Goal: Task Accomplishment & Management: Manage account settings

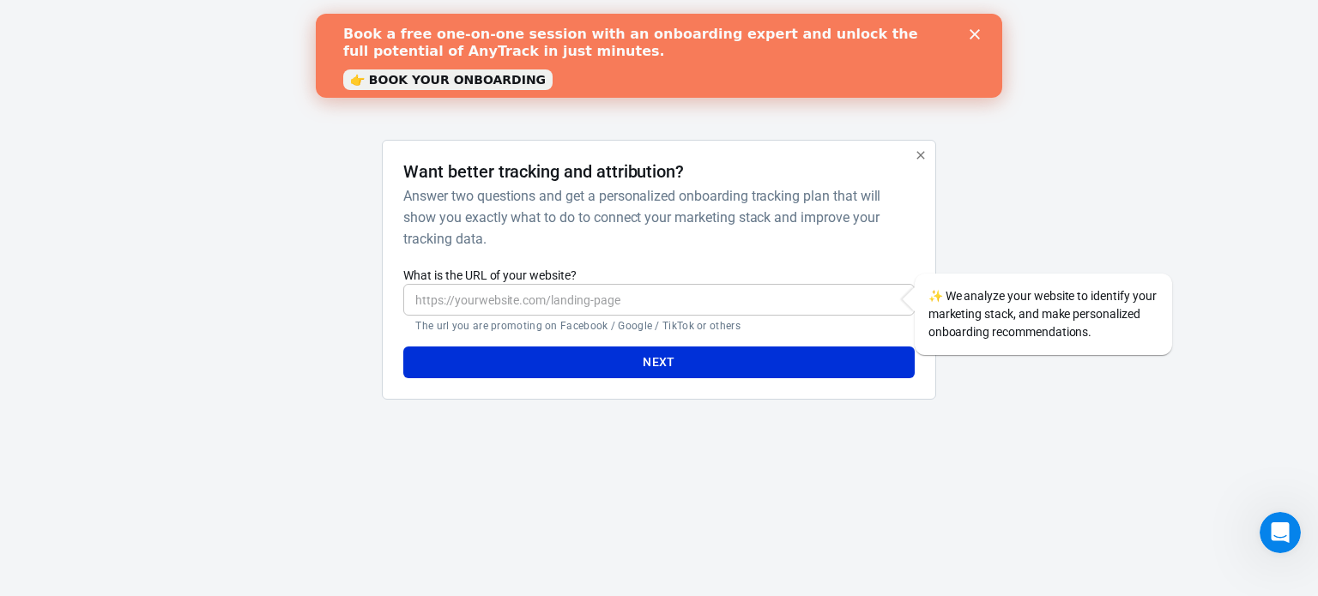
click at [586, 301] on input "What is the URL of your website?" at bounding box center [658, 300] width 510 height 32
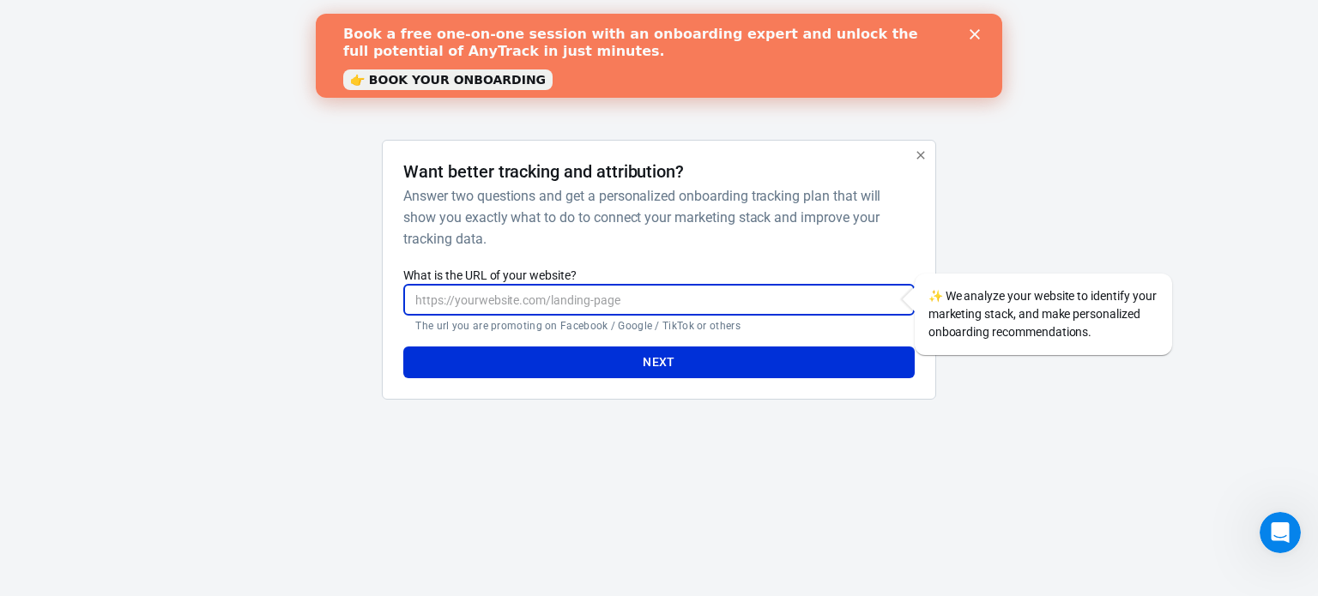
click at [682, 305] on input "What is the URL of your website?" at bounding box center [658, 300] width 510 height 32
paste input "[URL][DOMAIN_NAME]"
type input "[URL][DOMAIN_NAME]"
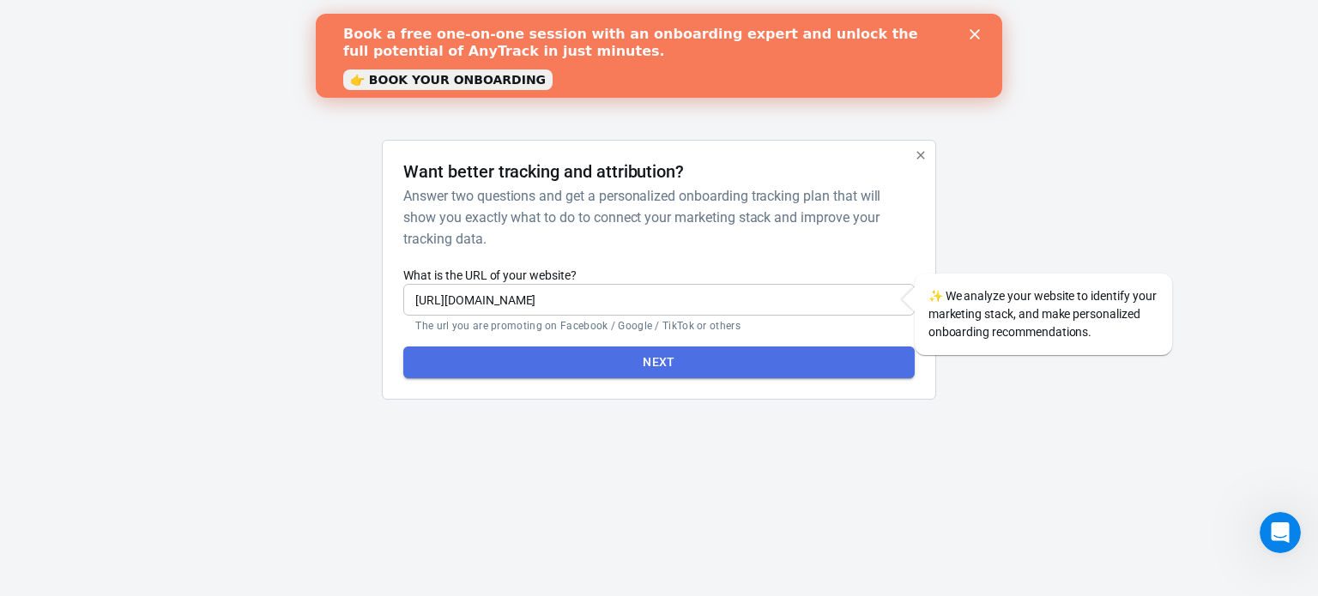
click at [665, 372] on button "Next" at bounding box center [658, 363] width 510 height 32
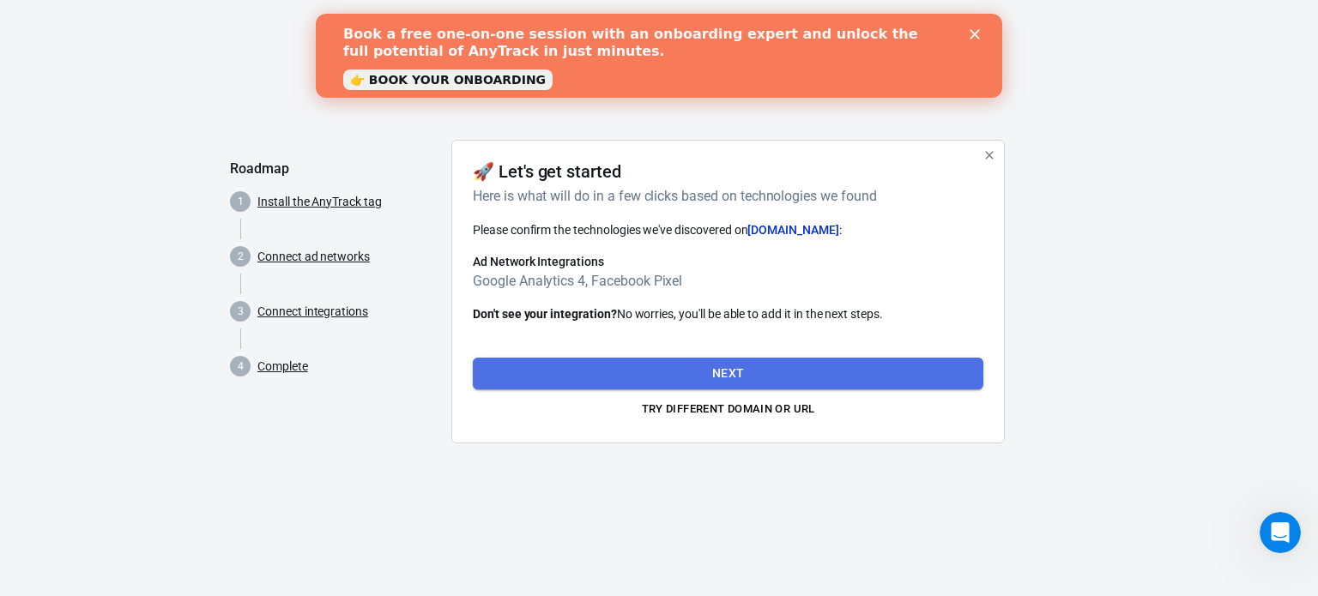
click at [665, 372] on button "Next" at bounding box center [728, 374] width 510 height 32
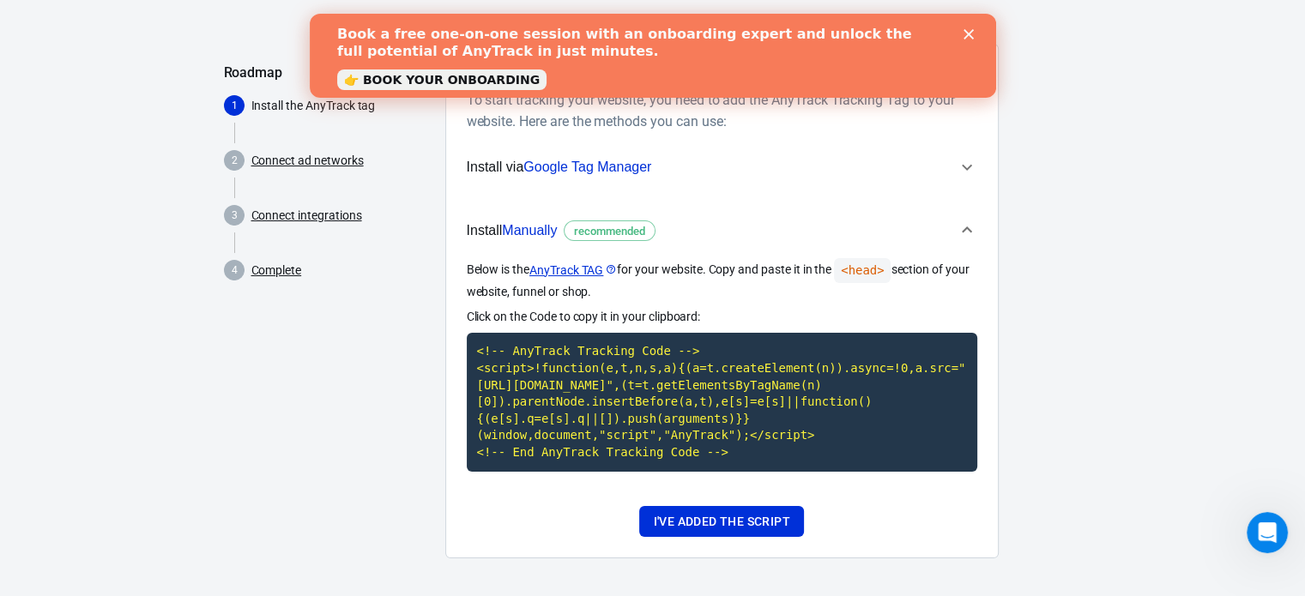
scroll to position [99, 0]
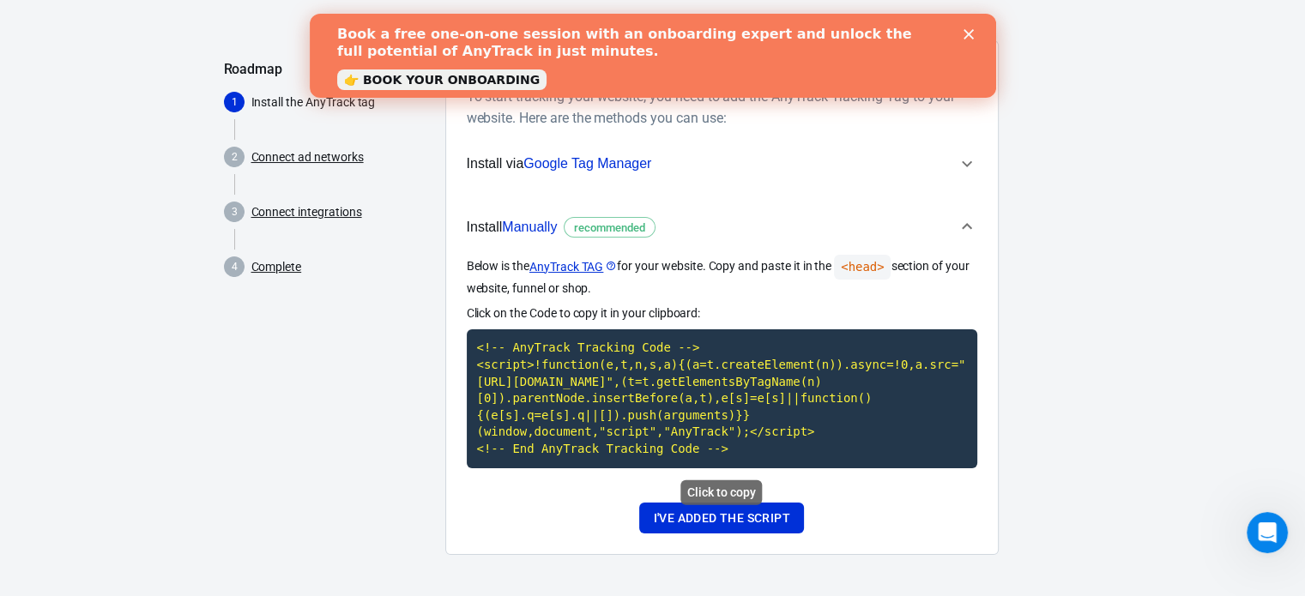
click at [916, 467] on code "<!-- AnyTrack Tracking Code --> <script>!function(e,t,n,s,a){(a=t.createElement…" at bounding box center [722, 398] width 510 height 138
click at [762, 459] on code "<!-- AnyTrack Tracking Code --> <script>!function(e,t,n,s,a){(a=t.createElement…" at bounding box center [722, 398] width 510 height 138
click at [758, 516] on button "I've added the script" at bounding box center [721, 519] width 164 height 32
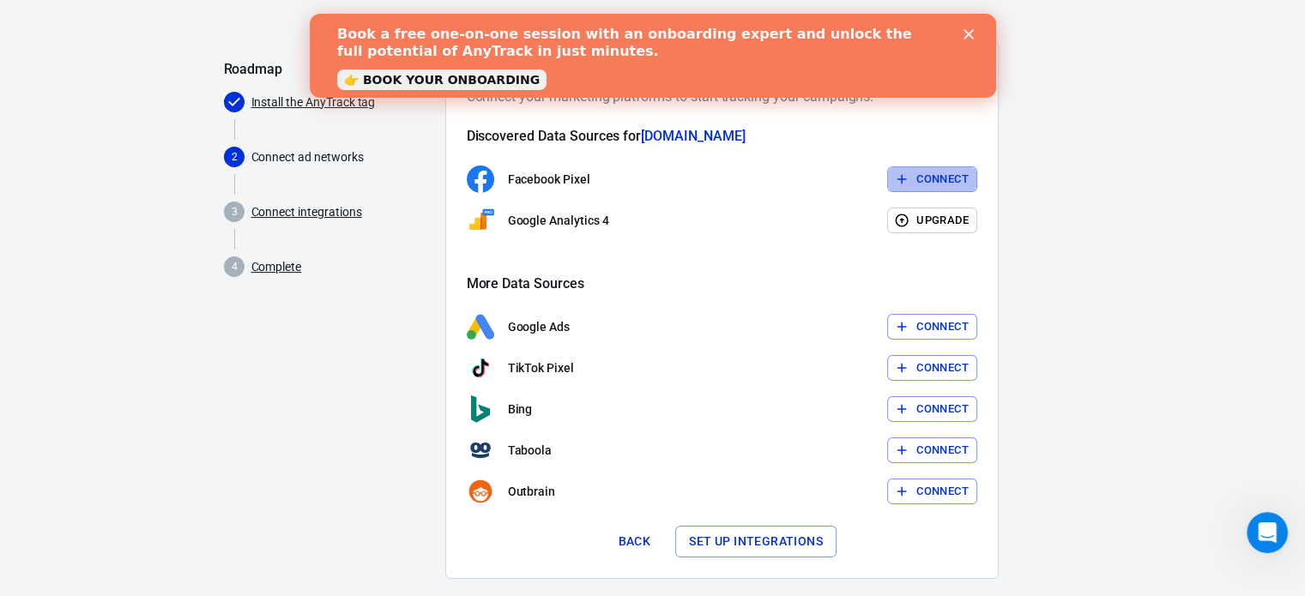
click at [933, 178] on button "Connect" at bounding box center [932, 179] width 90 height 27
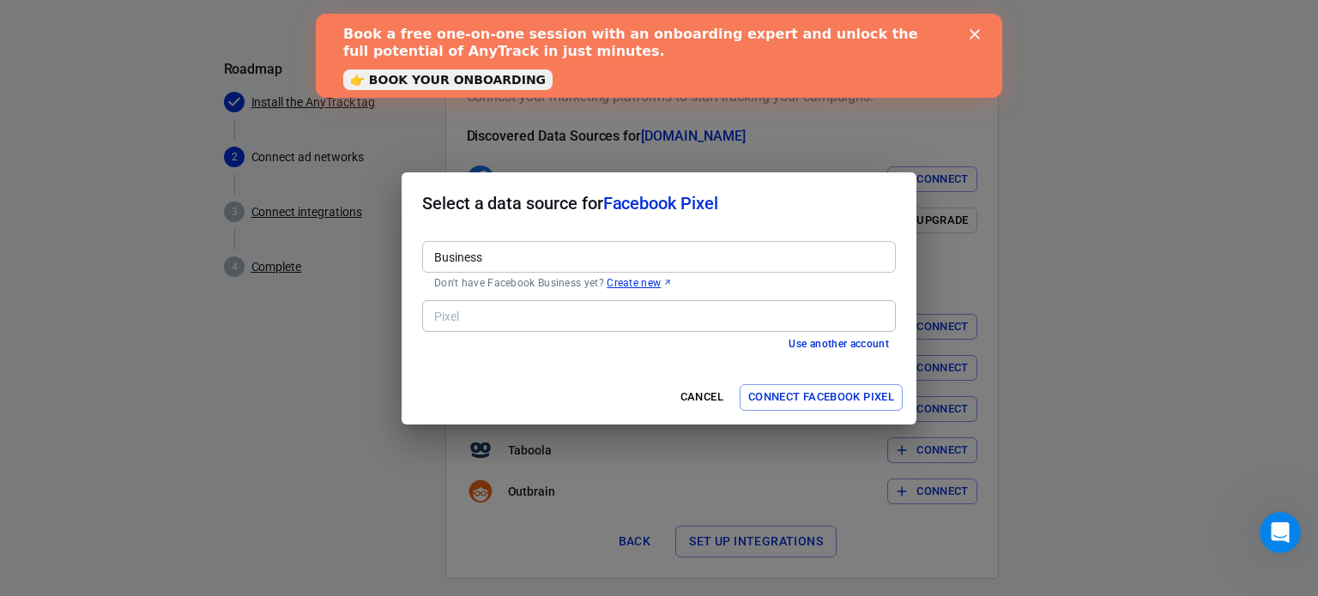
drag, startPoint x: 492, startPoint y: 298, endPoint x: 514, endPoint y: 253, distance: 49.5
click at [514, 253] on div "Business Business Don't have Facebook Business yet? Create new Pixel Pixel Use …" at bounding box center [658, 302] width 515 height 136
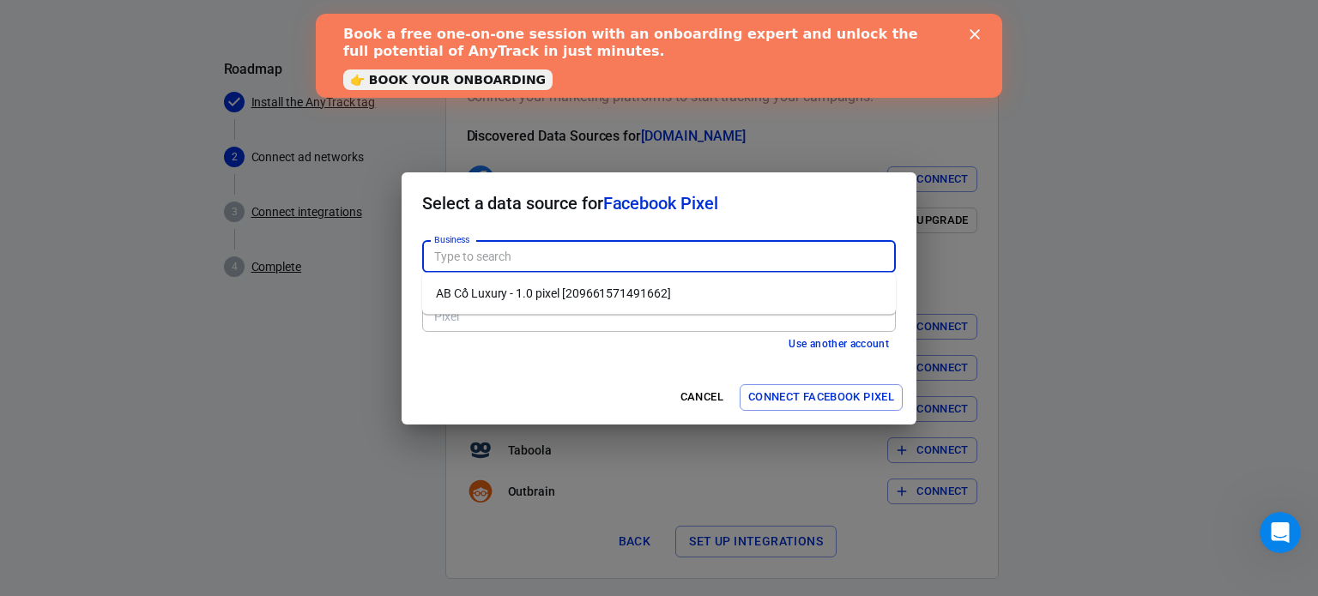
click at [514, 253] on input "Business" at bounding box center [657, 256] width 461 height 21
click at [505, 296] on li "AB Cổ Luxury - 1.0 pixel [209661571491662]" at bounding box center [658, 294] width 473 height 28
type input "AB Cổ Luxury - 1.0 pixel [209661571491662]"
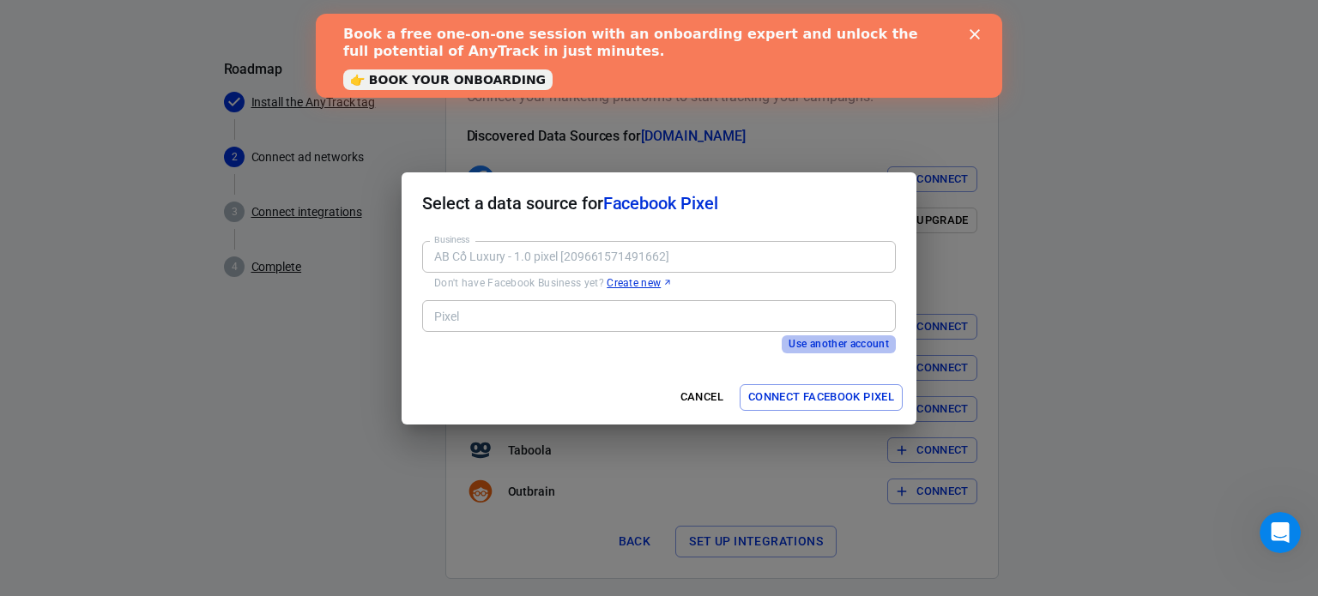
click at [813, 347] on button "Use another account" at bounding box center [838, 344] width 114 height 18
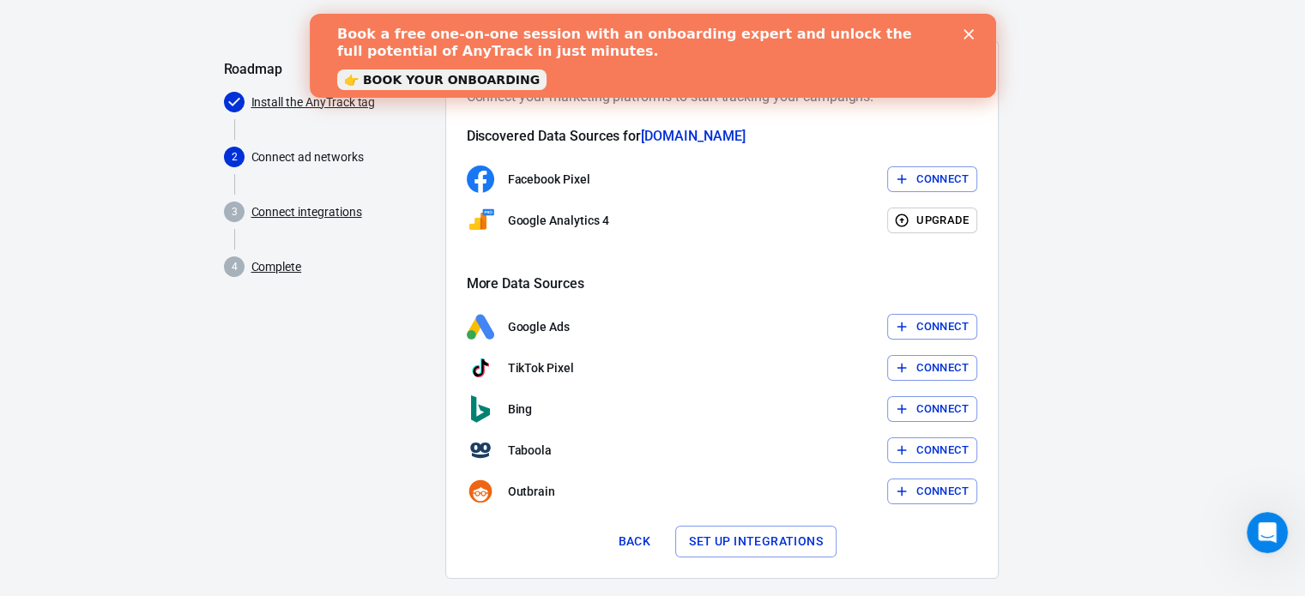
scroll to position [123, 0]
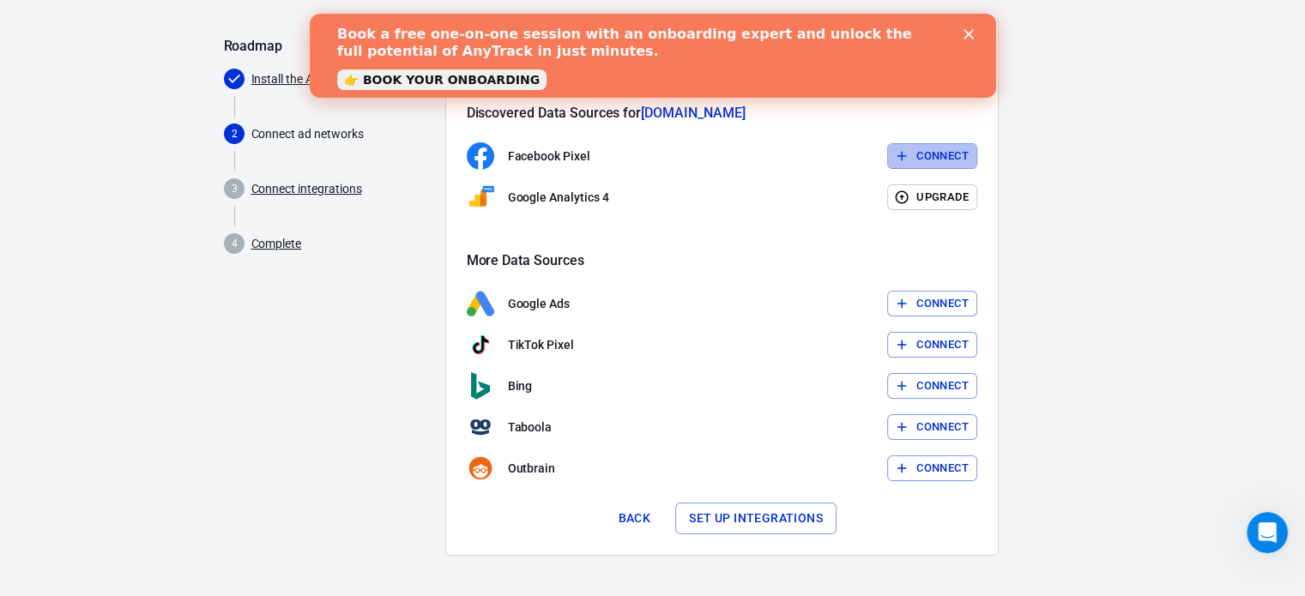
click at [915, 152] on button "Connect" at bounding box center [932, 156] width 90 height 27
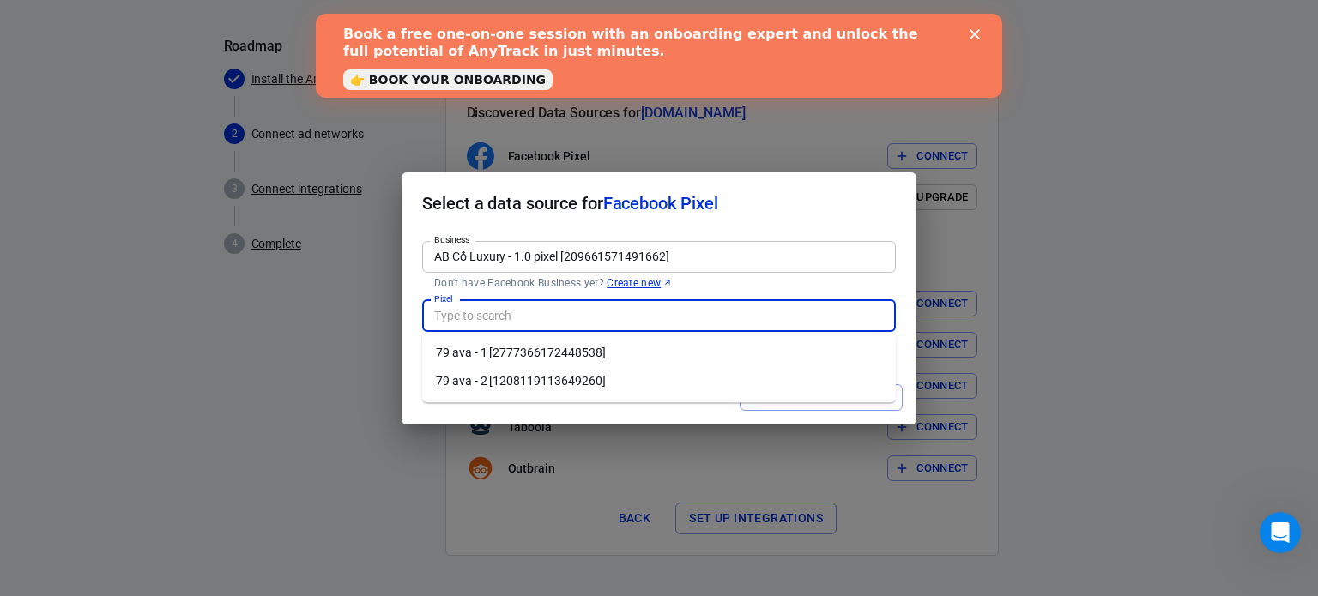
click at [680, 325] on input "Pixel" at bounding box center [657, 315] width 461 height 21
click at [508, 388] on li "79 ava - 2 [1208119113649260]" at bounding box center [658, 381] width 473 height 28
type input "79 ava - 2 [1208119113649260]"
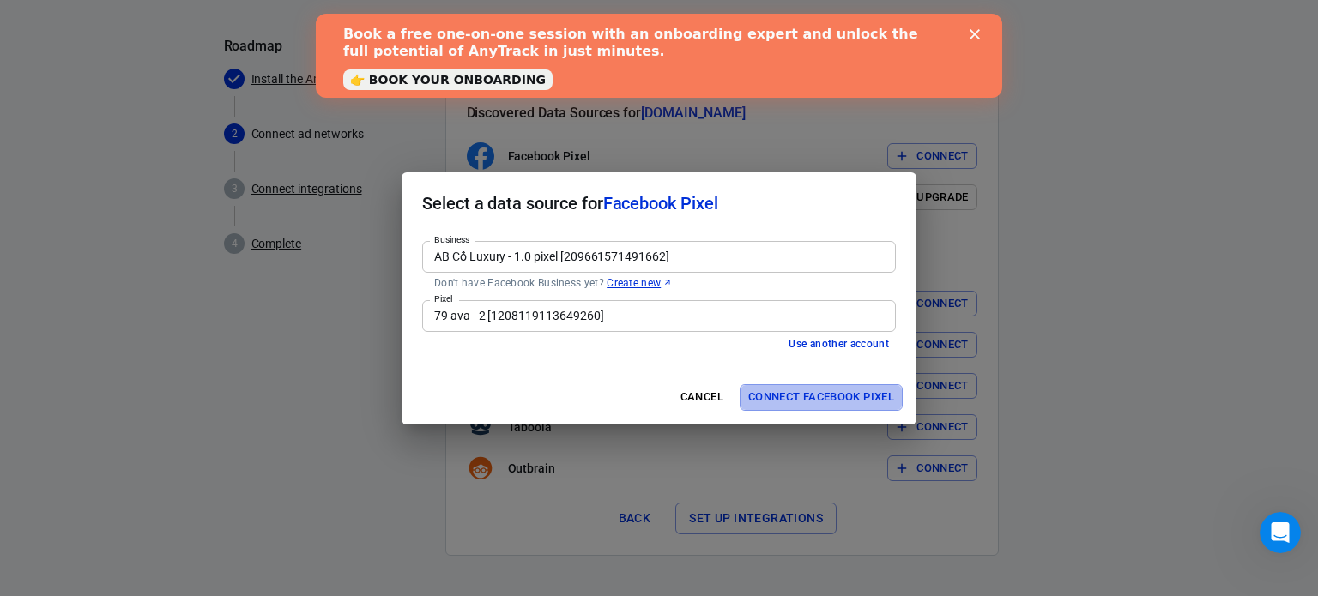
click at [761, 390] on button "Connect Facebook Pixel" at bounding box center [820, 397] width 163 height 27
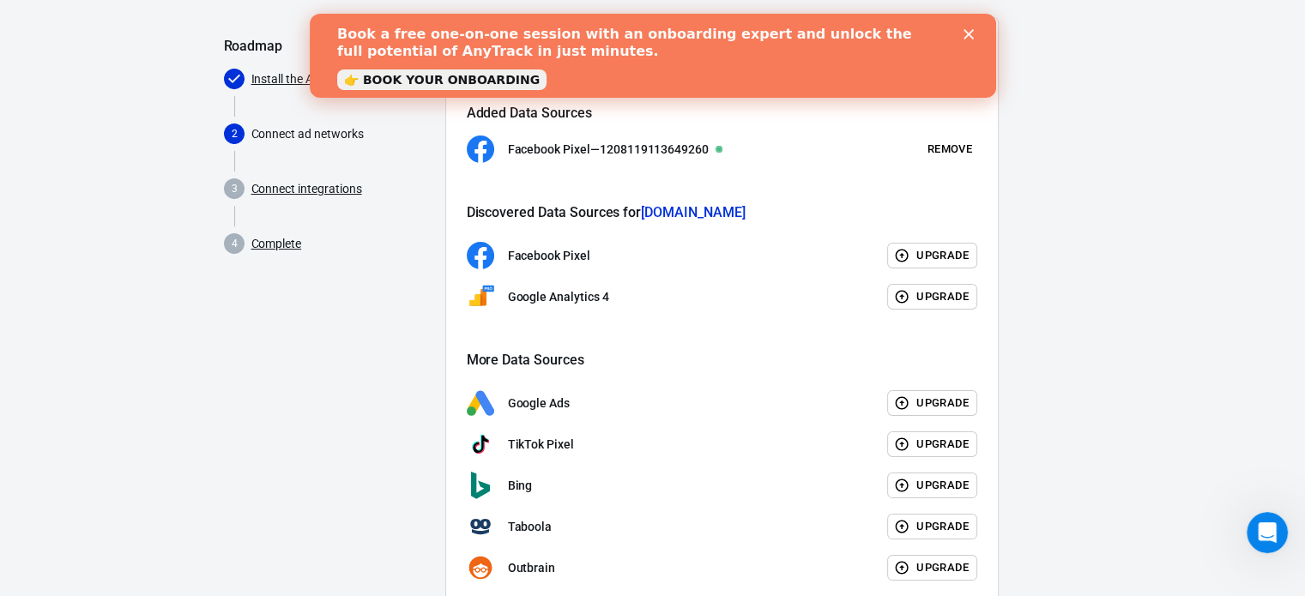
click at [969, 39] on div "Book a free one-on-one session with an onboarding expert and unlock the full po…" at bounding box center [652, 56] width 686 height 70
click at [962, 26] on div "Book a free one-on-one session with an onboarding expert and unlock the full po…" at bounding box center [651, 56] width 631 height 70
click at [965, 31] on polygon "Close" at bounding box center [967, 34] width 10 height 10
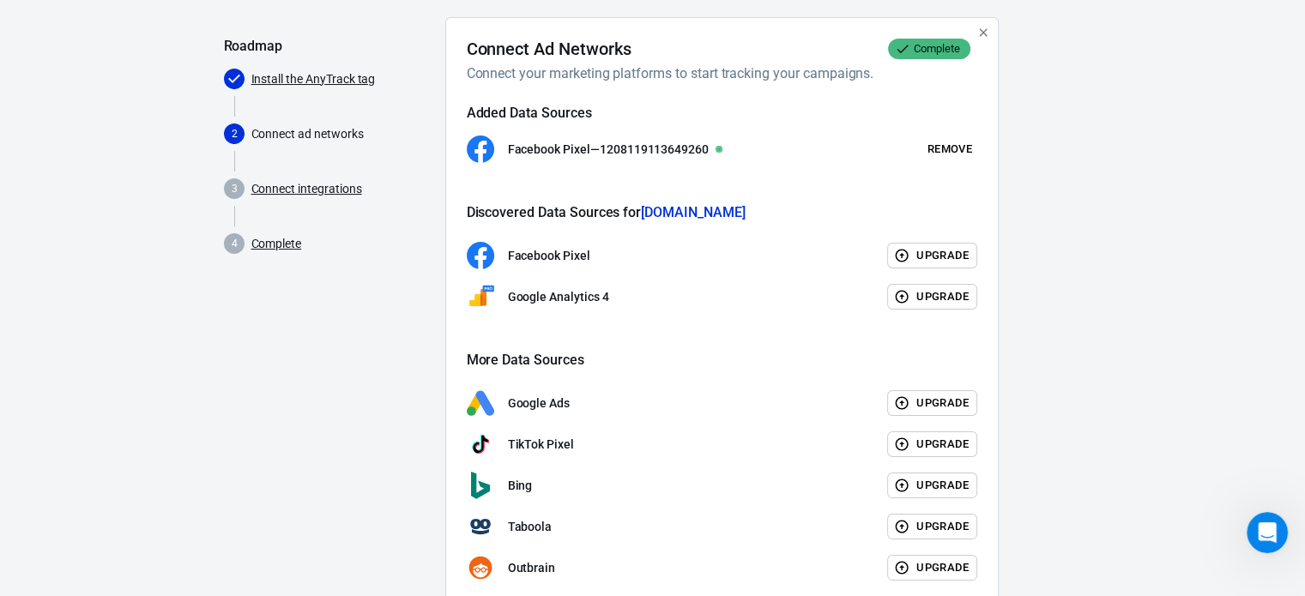
click at [317, 182] on link "Connect integrations" at bounding box center [306, 189] width 111 height 18
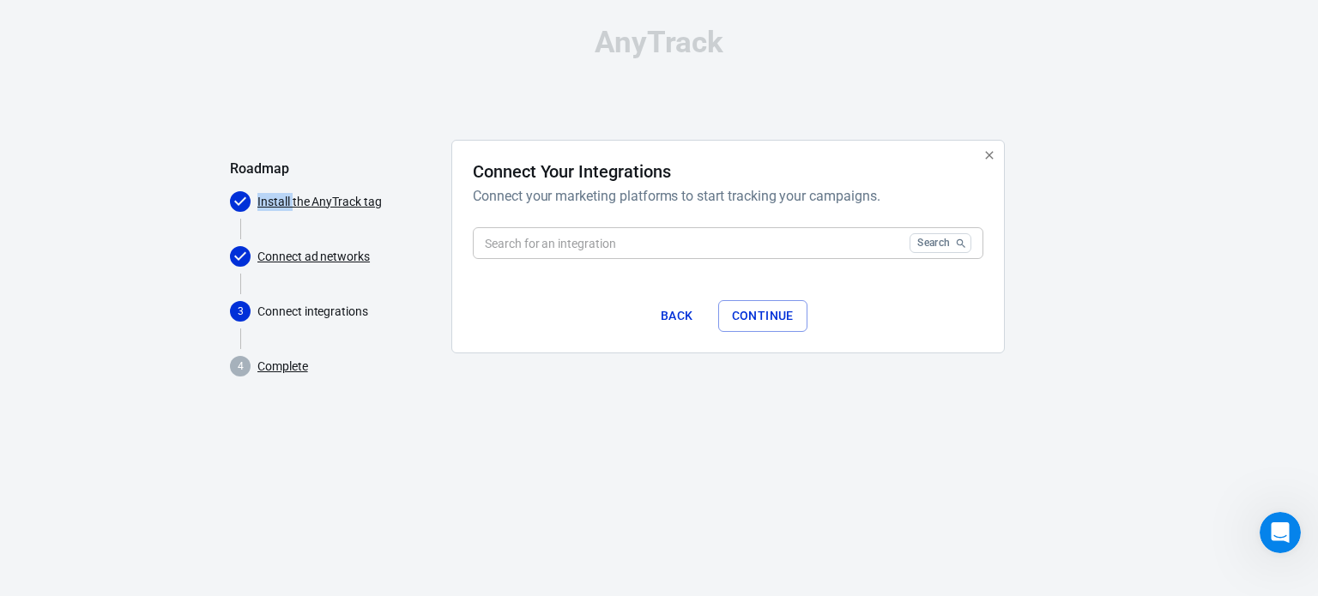
click at [317, 182] on div "Roadmap Install the AnyTrack tag Connect ad networks 3 Connect integrations 4 C…" at bounding box center [334, 262] width 208 height 244
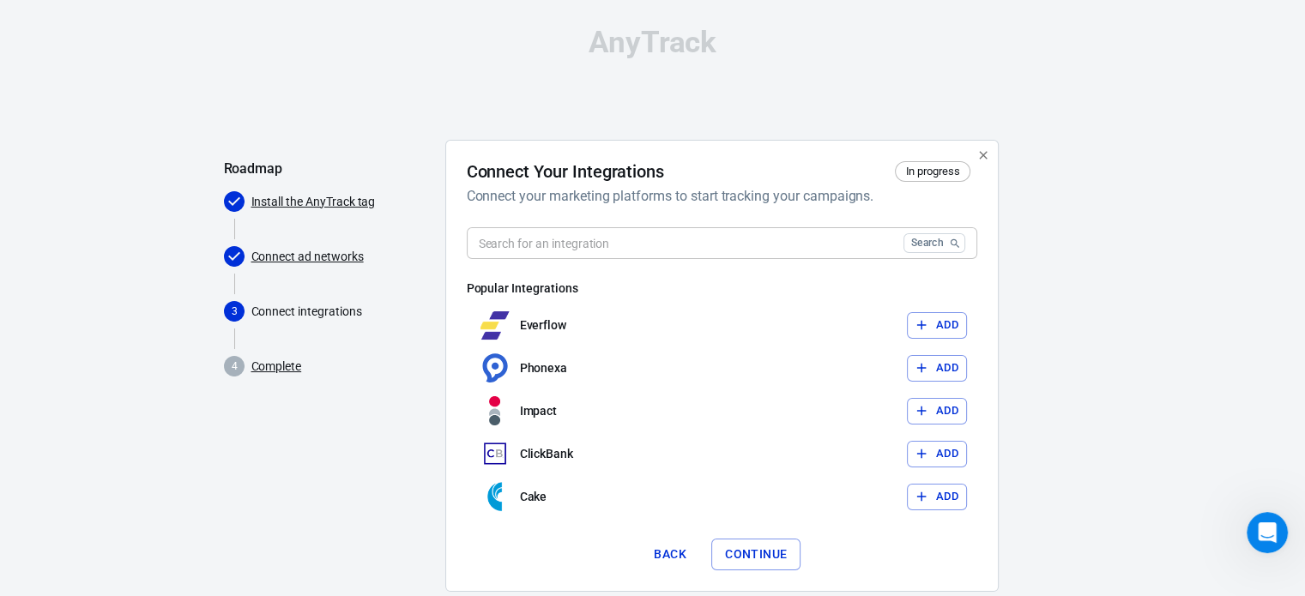
click at [575, 246] on input "text" at bounding box center [682, 243] width 430 height 32
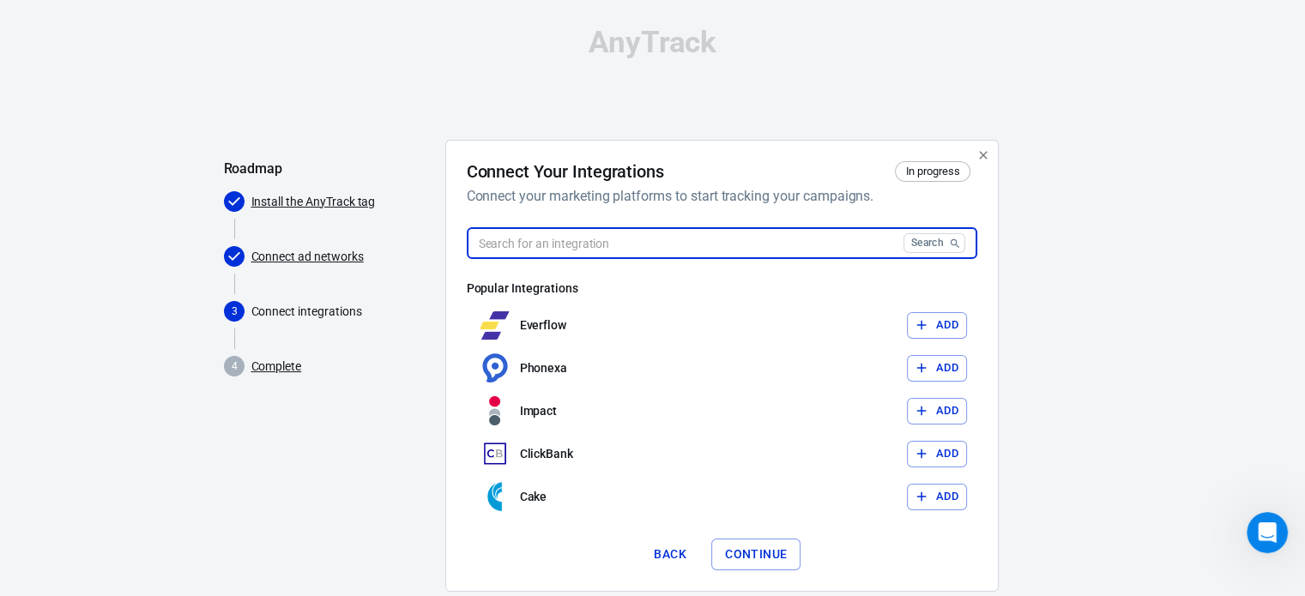
scroll to position [36, 0]
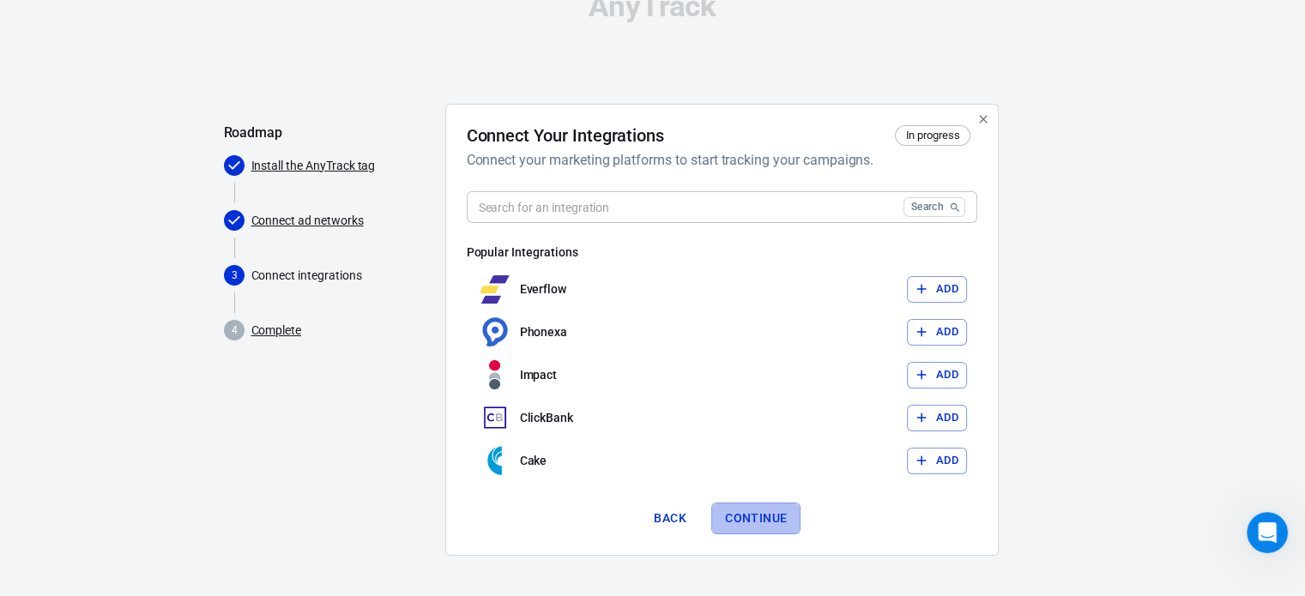
click at [755, 521] on button "Continue" at bounding box center [755, 519] width 89 height 32
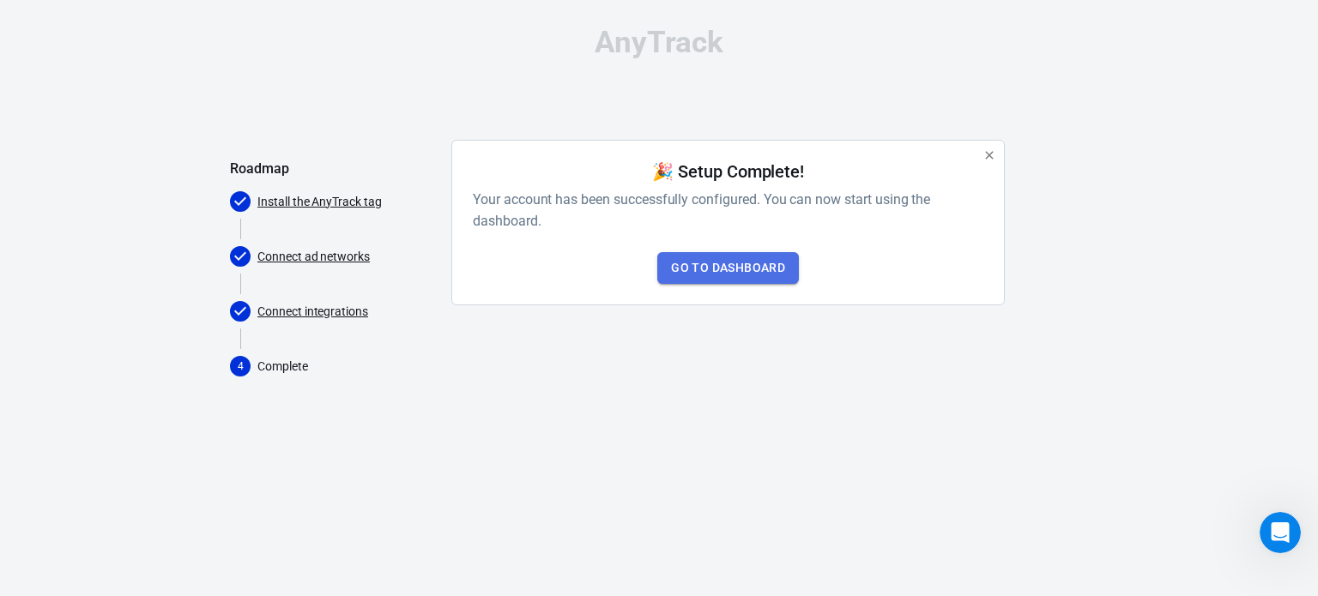
click at [691, 254] on link "Go to Dashboard" at bounding box center [728, 268] width 142 height 32
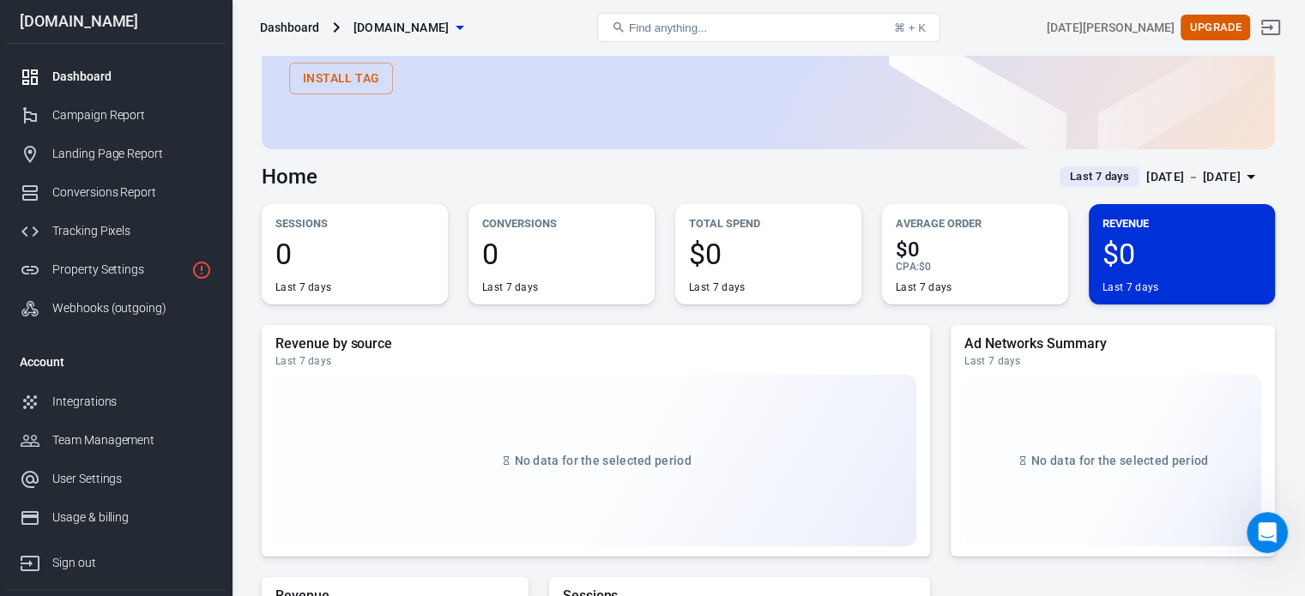
scroll to position [125, 0]
click at [107, 224] on div "Tracking Pixels" at bounding box center [132, 231] width 160 height 18
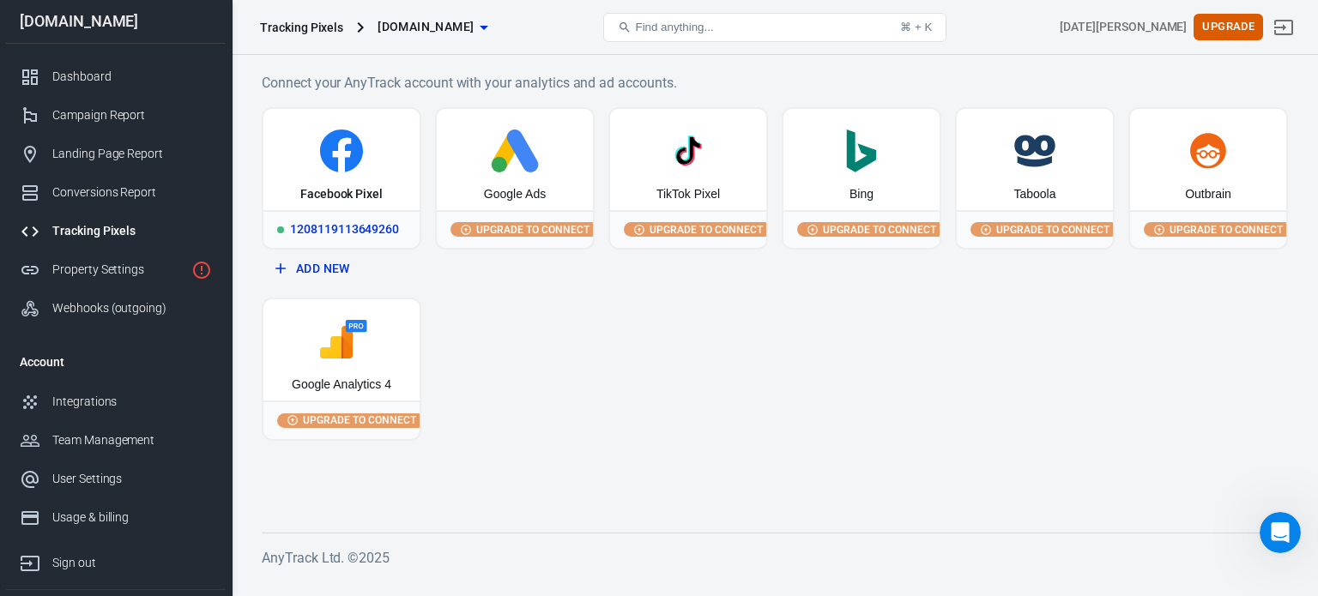
click at [353, 150] on icon at bounding box center [341, 151] width 43 height 43
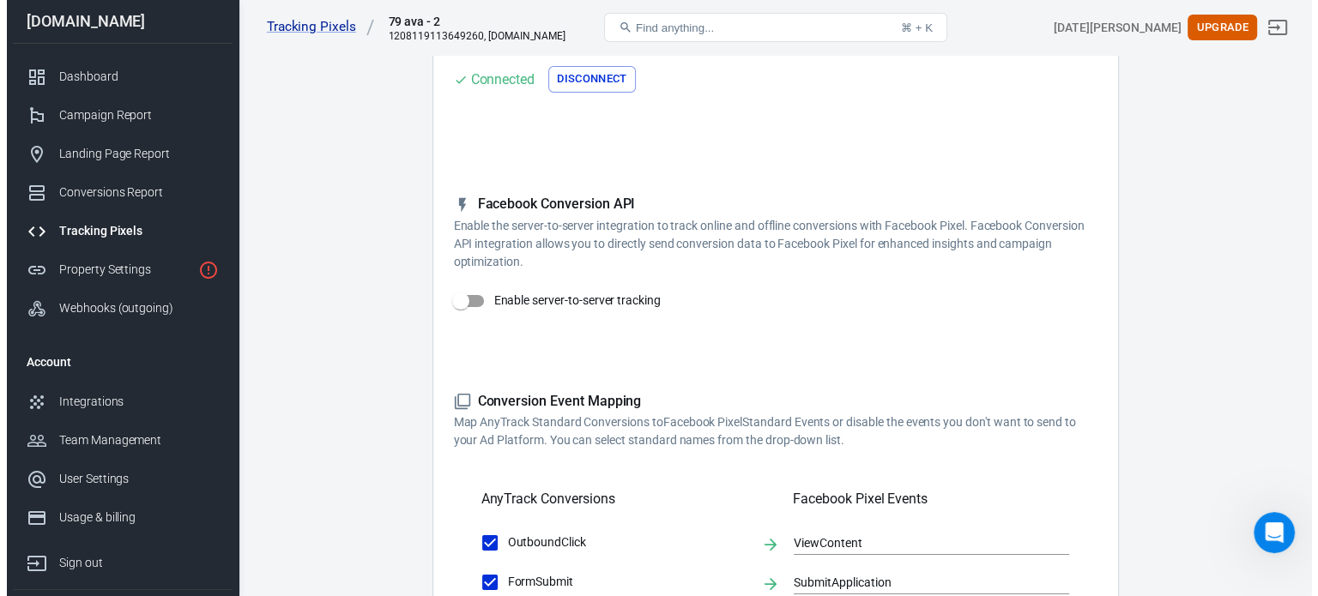
scroll to position [181, 0]
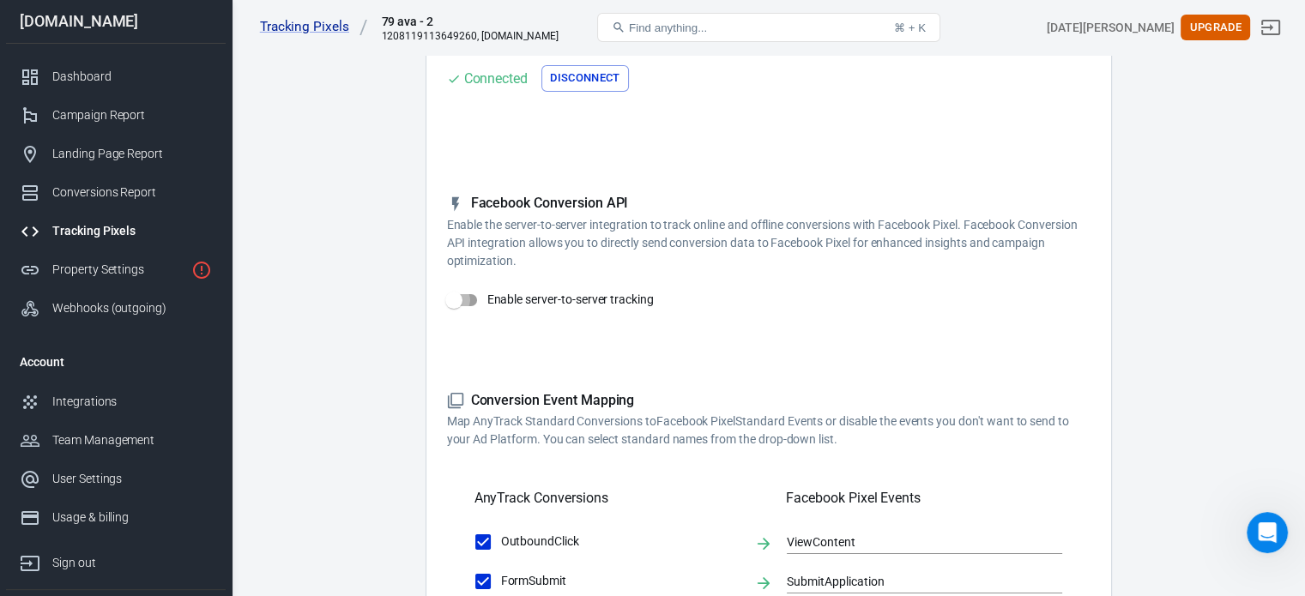
click at [455, 311] on input "Enable server-to-server tracking" at bounding box center [454, 300] width 98 height 33
checkbox input "false"
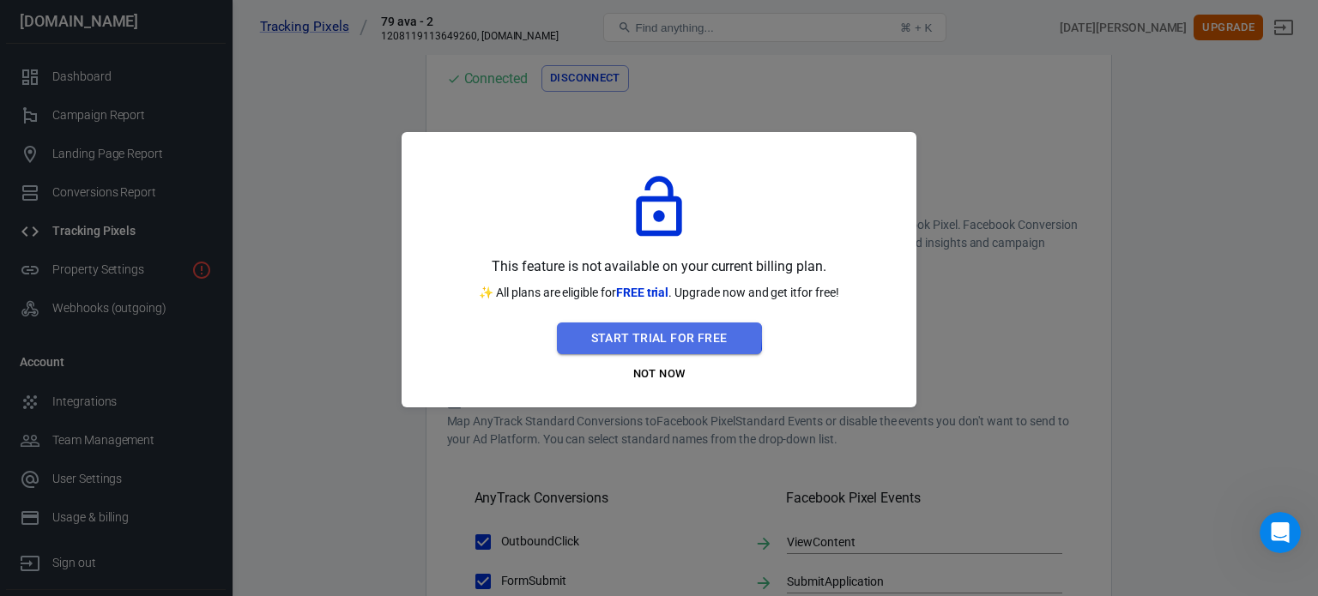
click at [594, 334] on button "Start Trial For Free" at bounding box center [659, 339] width 205 height 32
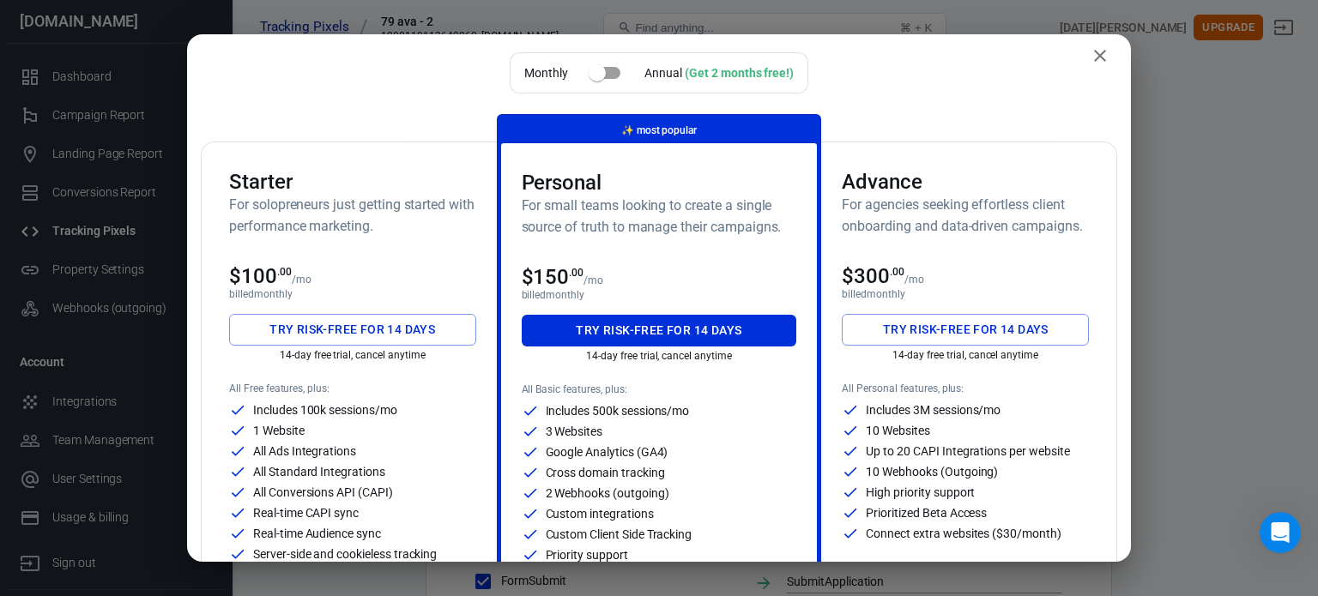
scroll to position [9, 0]
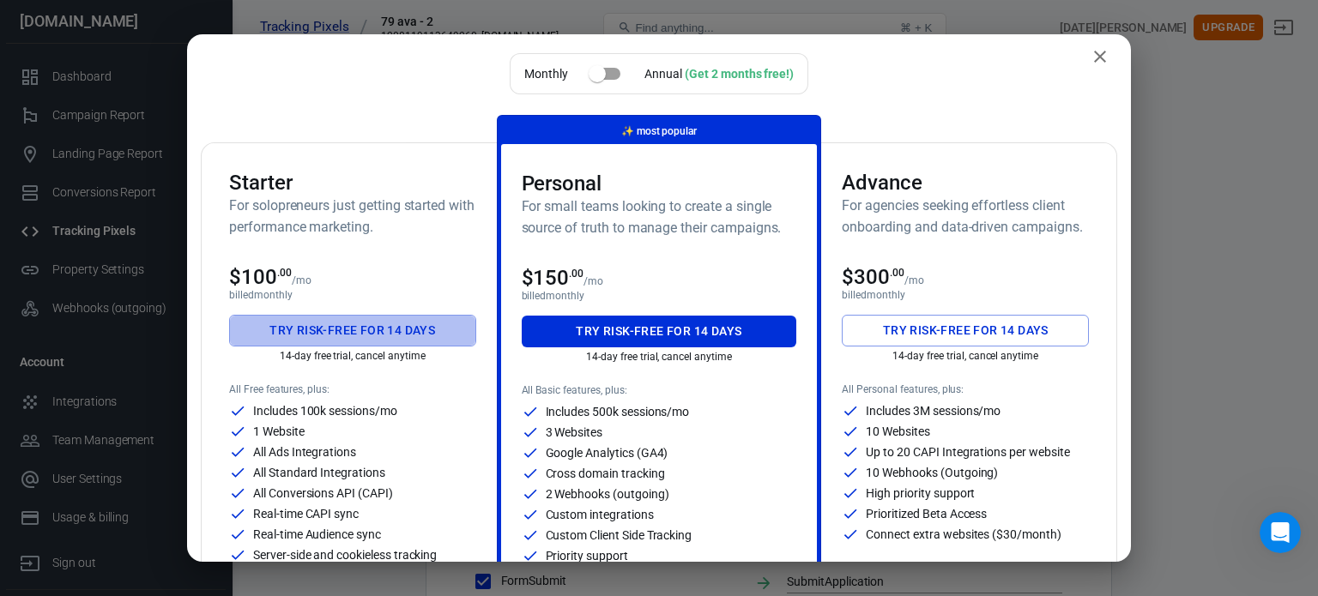
click at [412, 329] on button "Try risk-free for 14 days" at bounding box center [352, 331] width 247 height 32
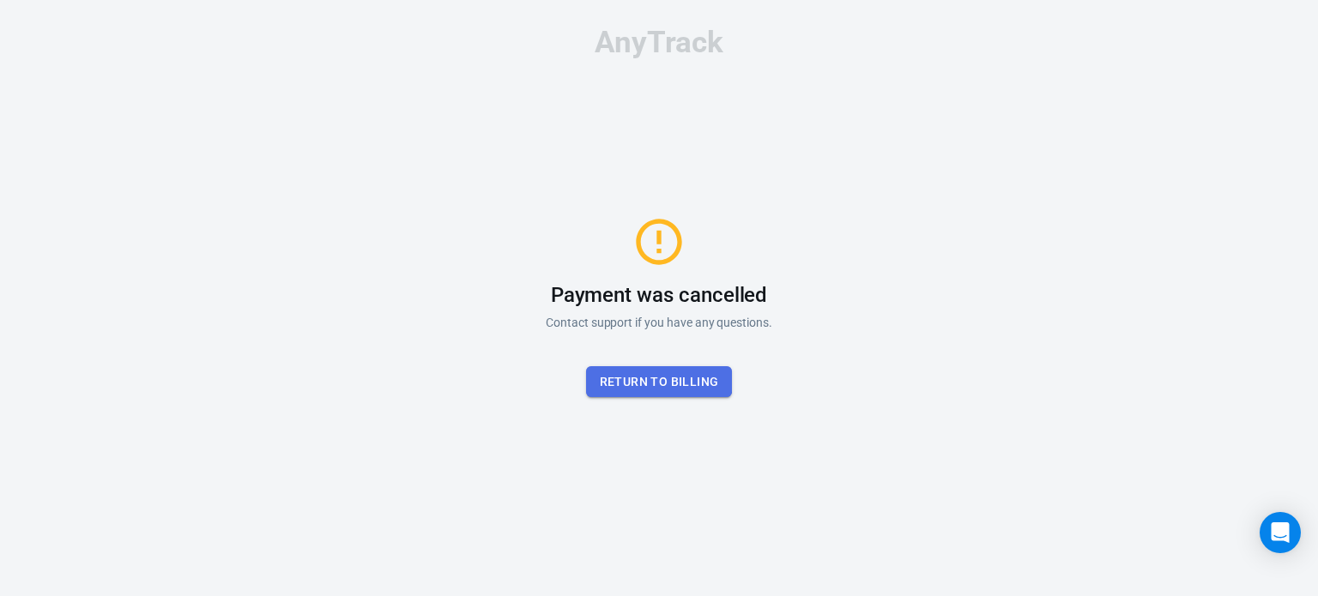
click at [588, 370] on button "Return to billing" at bounding box center [659, 382] width 147 height 32
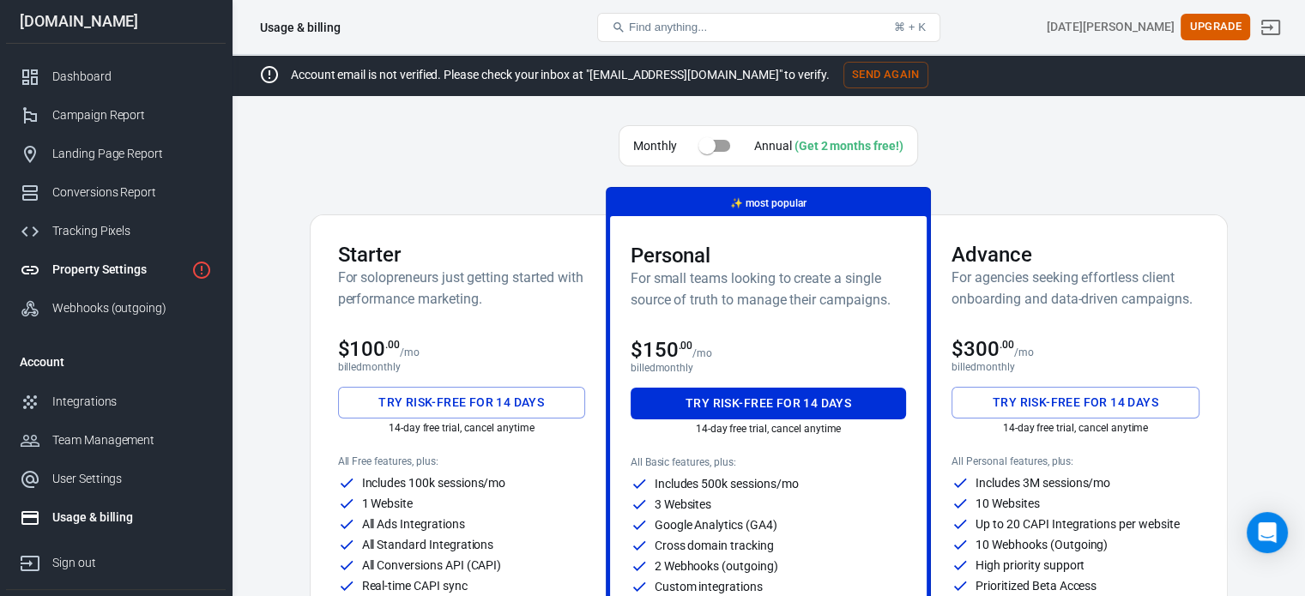
click at [144, 277] on div "Property Settings" at bounding box center [118, 270] width 132 height 18
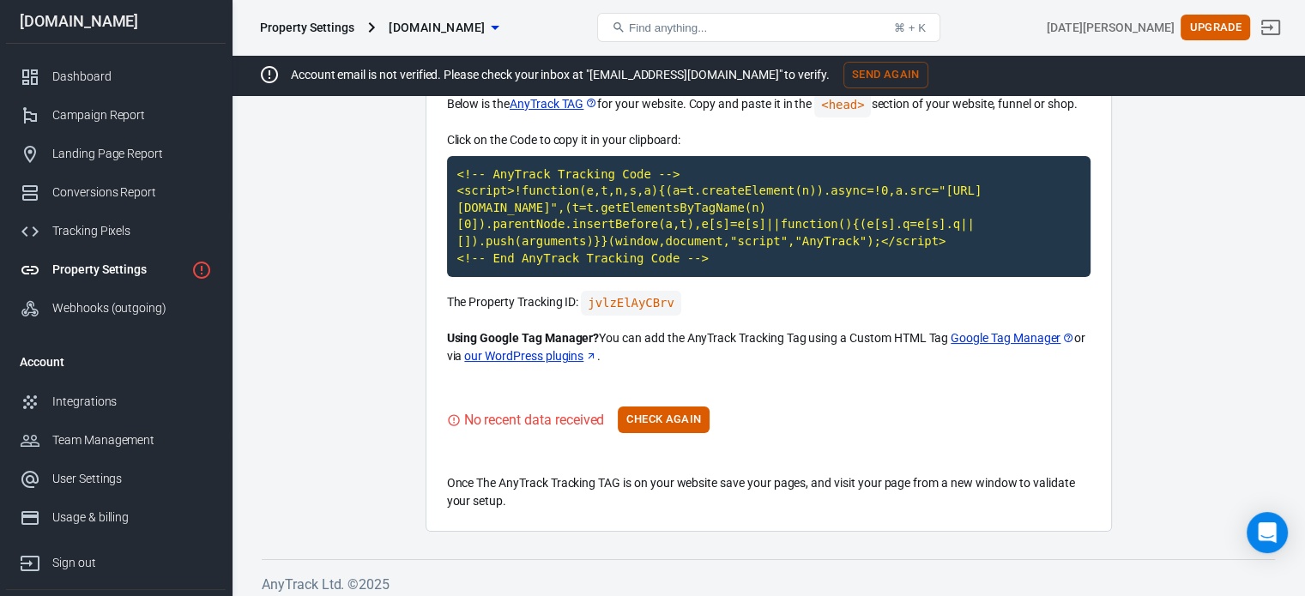
scroll to position [162, 0]
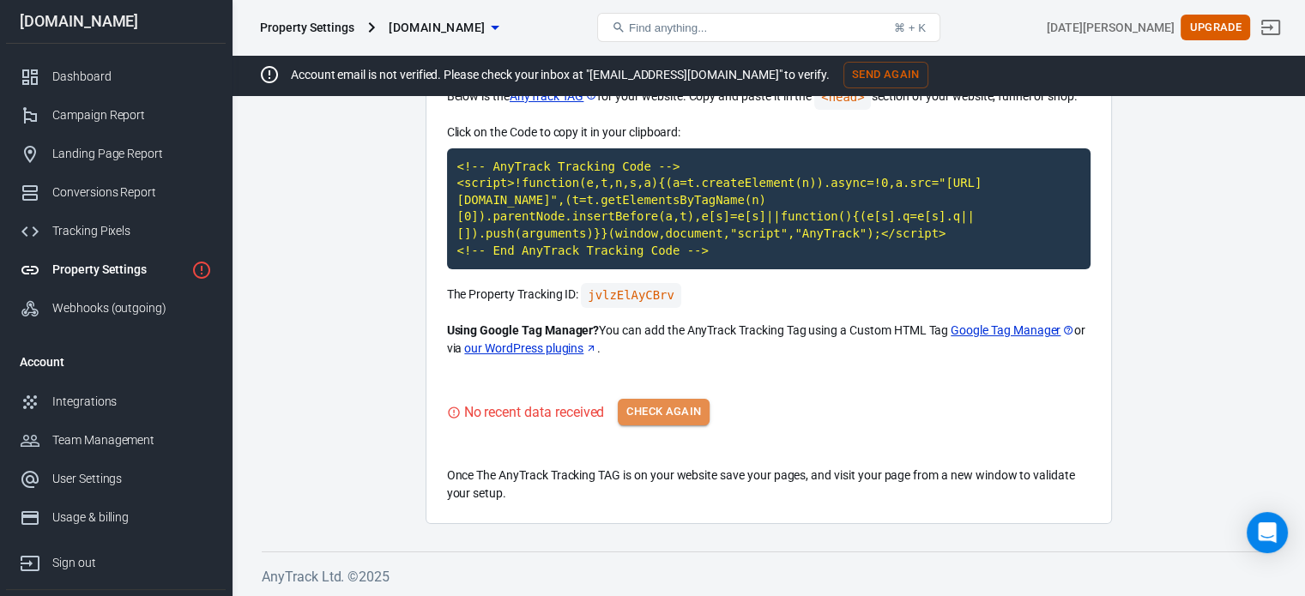
click at [654, 408] on button "Check Again" at bounding box center [664, 412] width 92 height 27
click at [745, 208] on code "<!-- AnyTrack Tracking Code --> <script>!function(e,t,n,s,a){(a=t.createElement…" at bounding box center [768, 209] width 643 height 122
click at [129, 313] on div "Webhooks (outgoing)" at bounding box center [132, 308] width 160 height 18
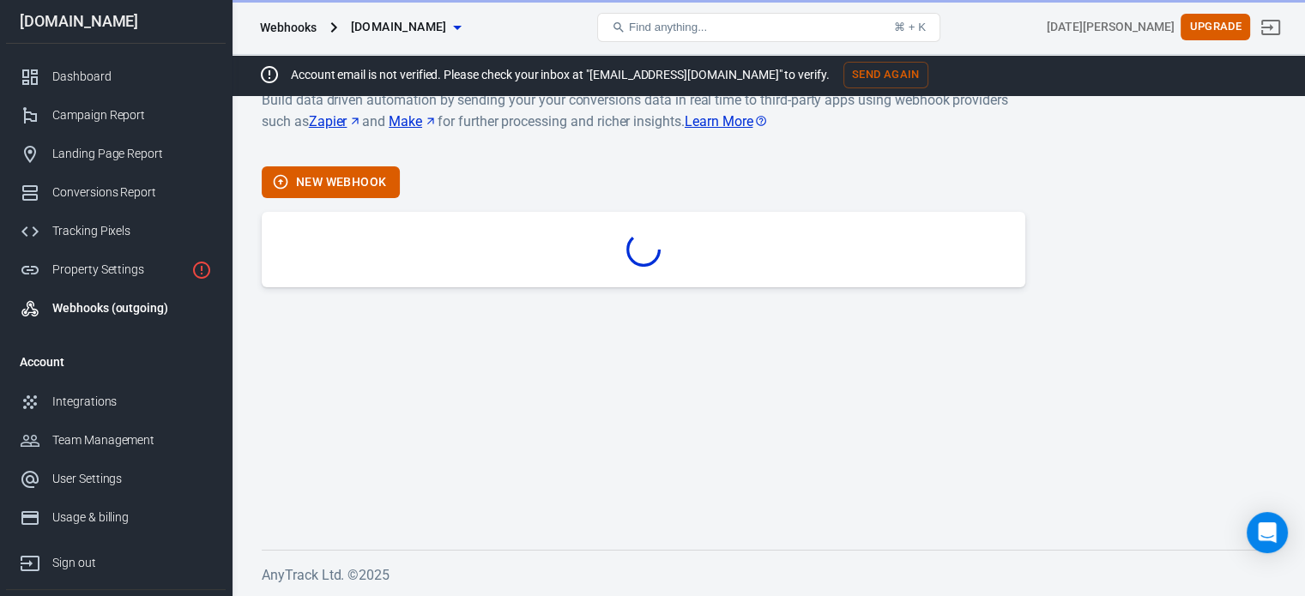
scroll to position [36, 0]
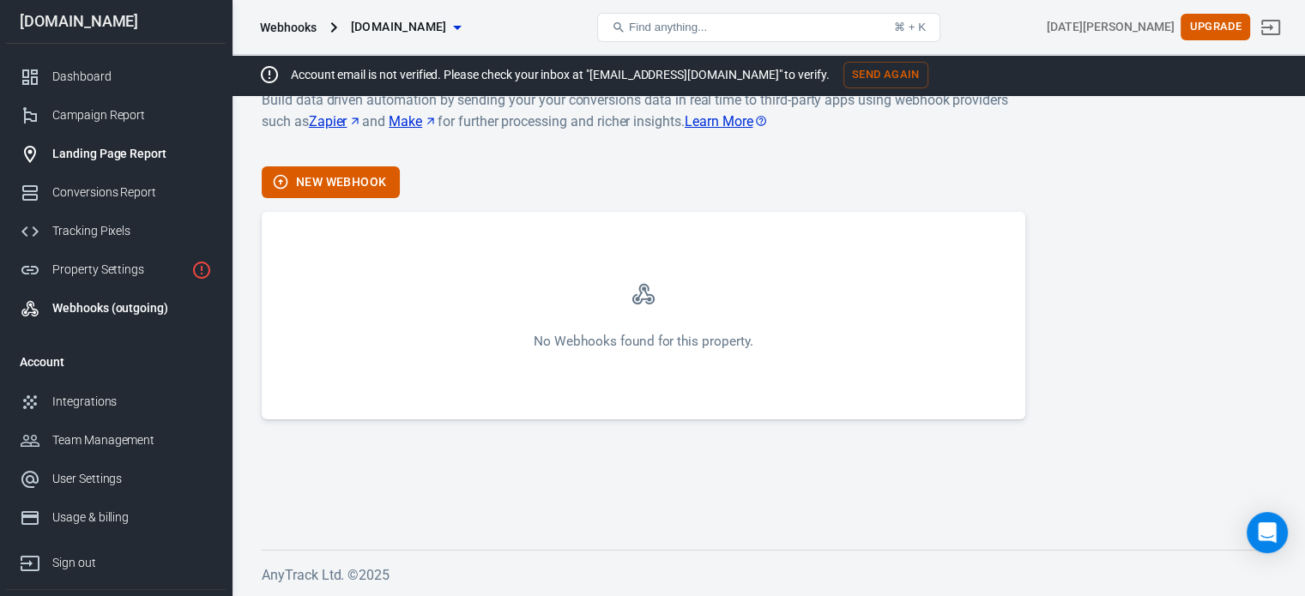
click at [147, 151] on div "Landing Page Report" at bounding box center [132, 154] width 160 height 18
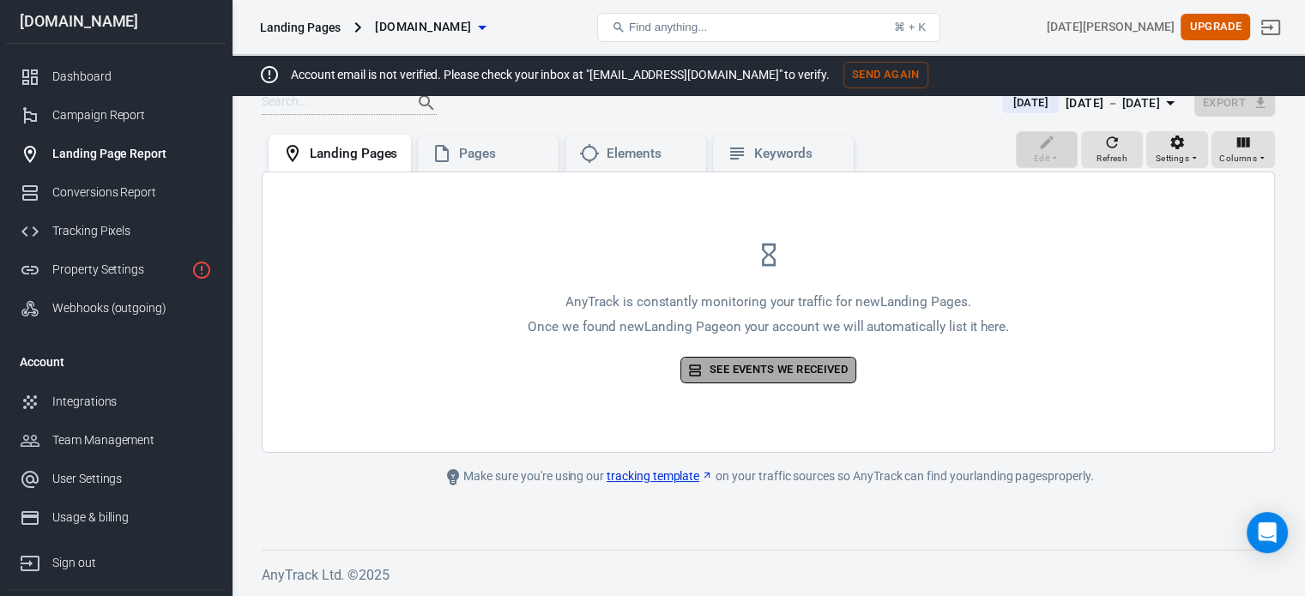
click at [719, 368] on link "See events we received" at bounding box center [768, 370] width 176 height 27
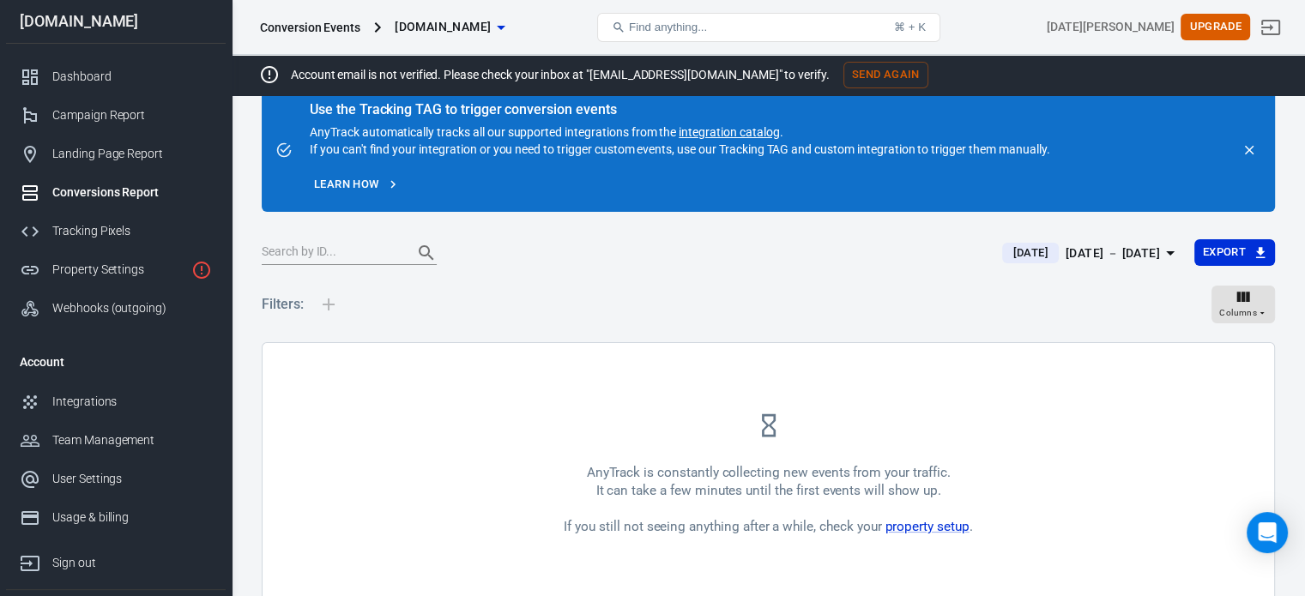
click at [330, 303] on div at bounding box center [329, 304] width 36 height 55
click at [460, 41] on button "[DOMAIN_NAME]" at bounding box center [450, 27] width 124 height 32
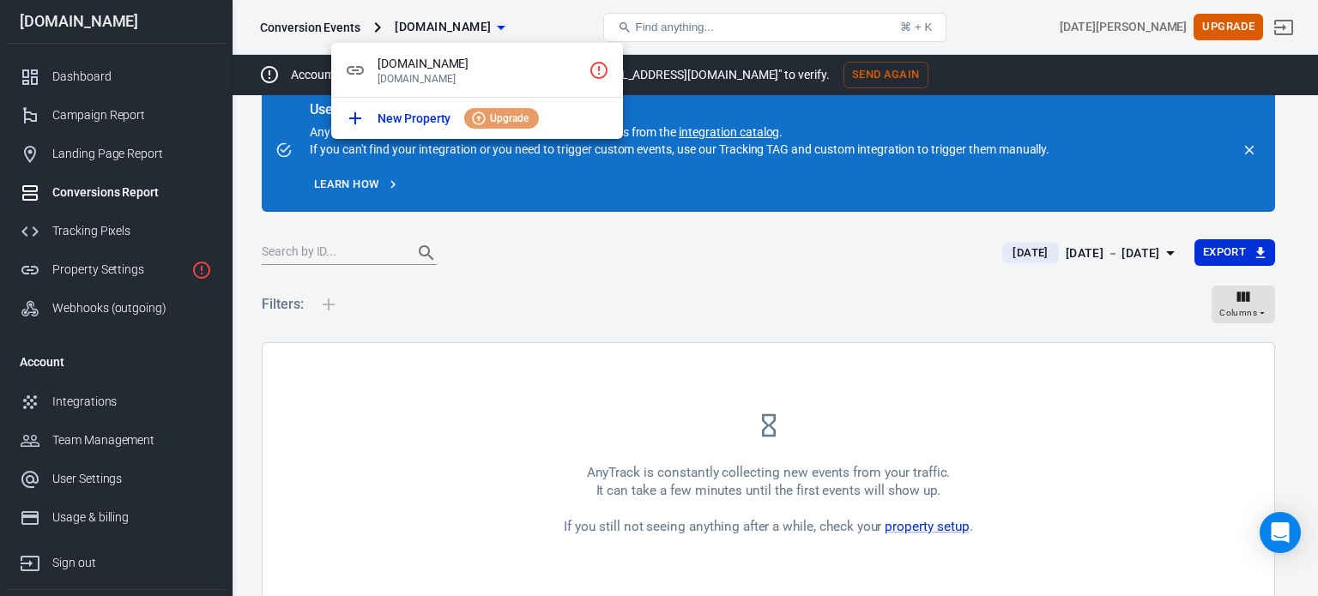
click at [460, 41] on div at bounding box center [659, 298] width 1318 height 596
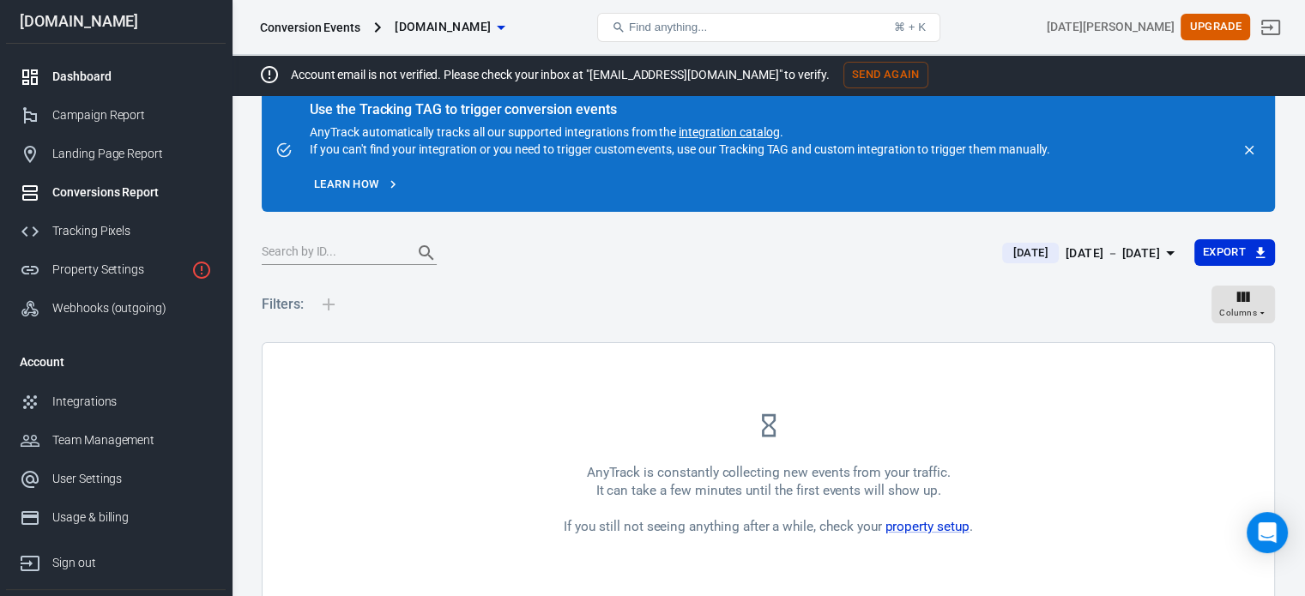
click at [136, 79] on div "Dashboard" at bounding box center [132, 77] width 160 height 18
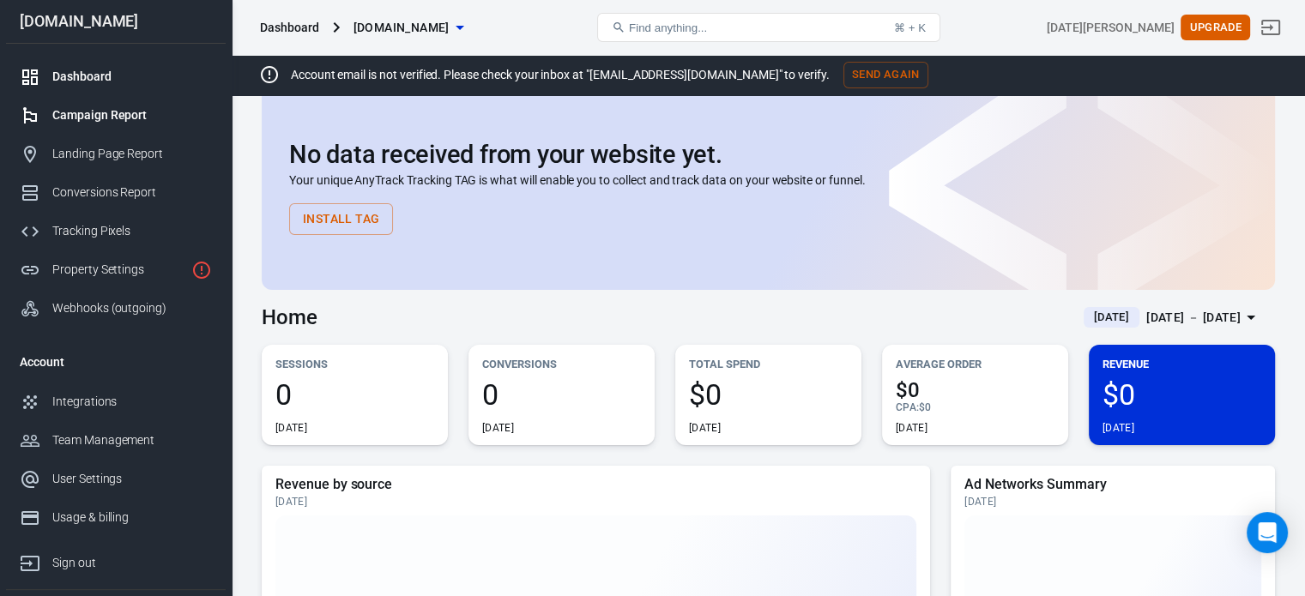
click at [130, 106] on link "Campaign Report" at bounding box center [116, 115] width 220 height 39
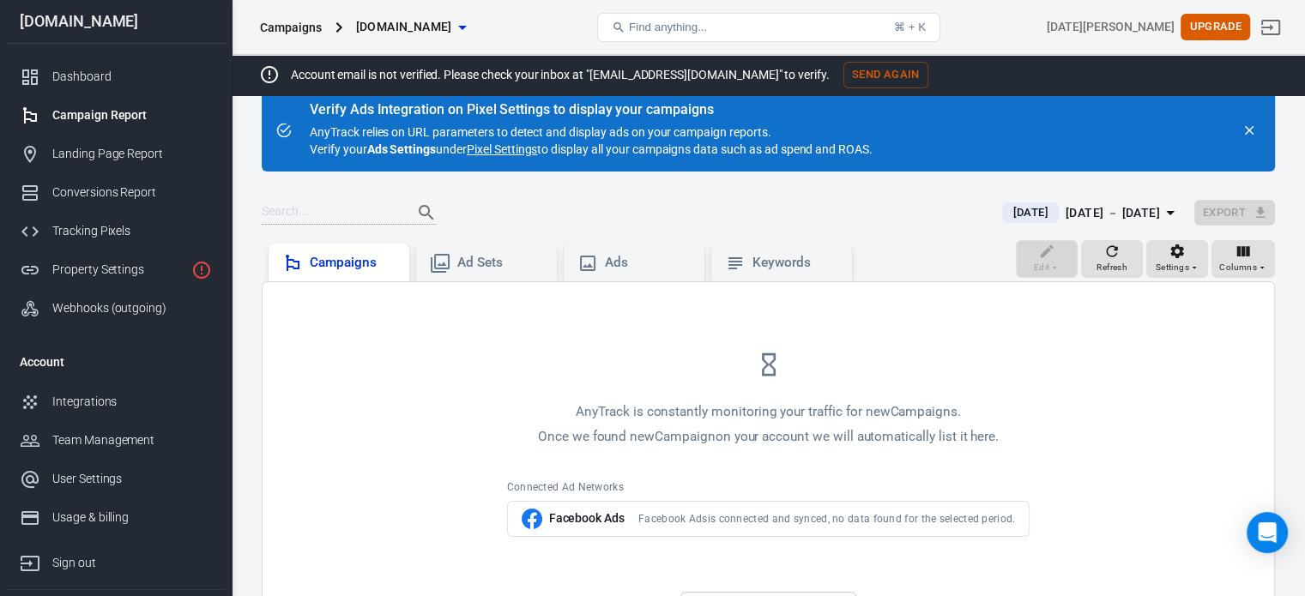
scroll to position [177, 0]
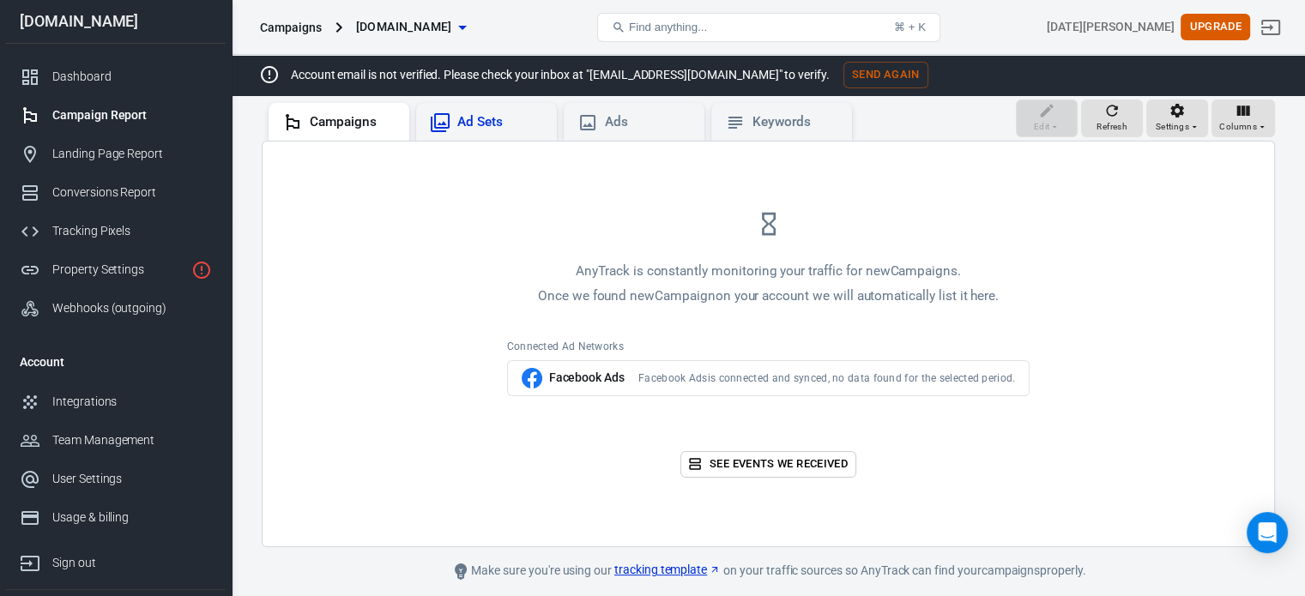
click at [475, 113] on div "Ad Sets" at bounding box center [500, 122] width 86 height 18
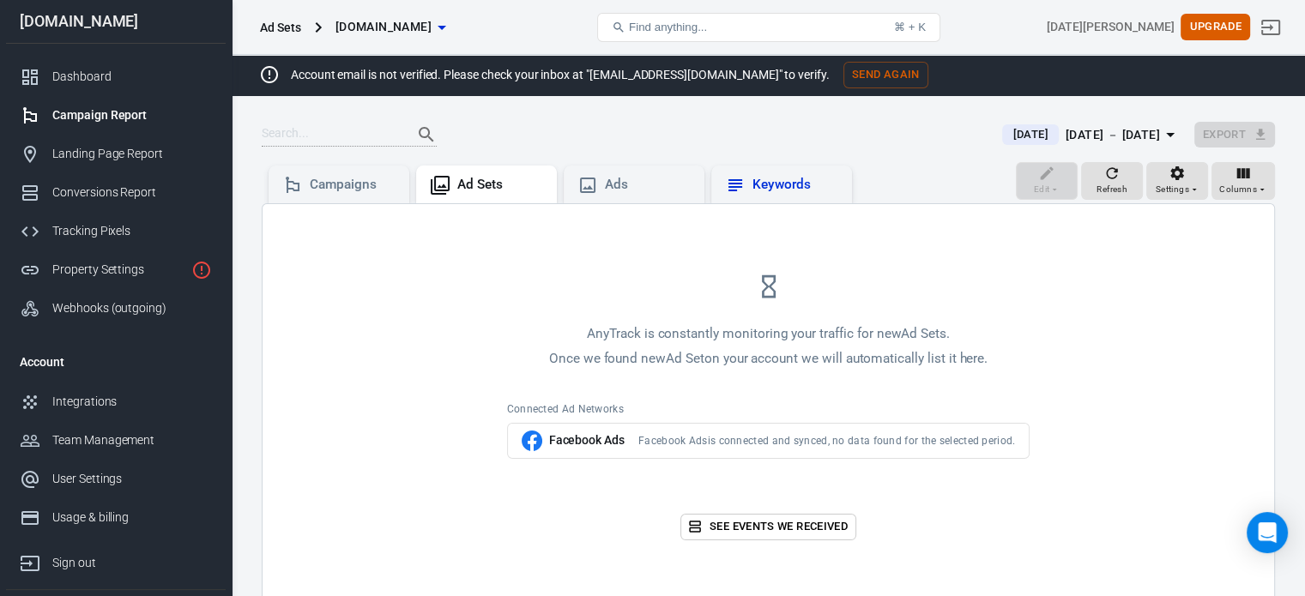
click at [787, 184] on div "Keywords" at bounding box center [795, 185] width 86 height 18
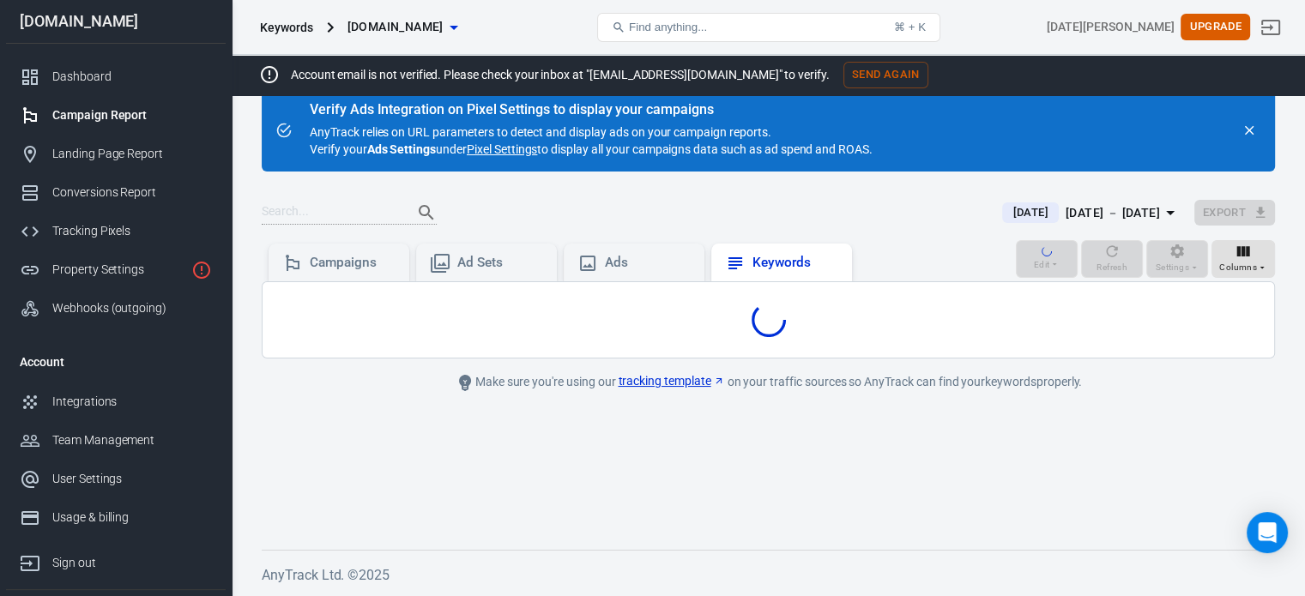
scroll to position [114, 0]
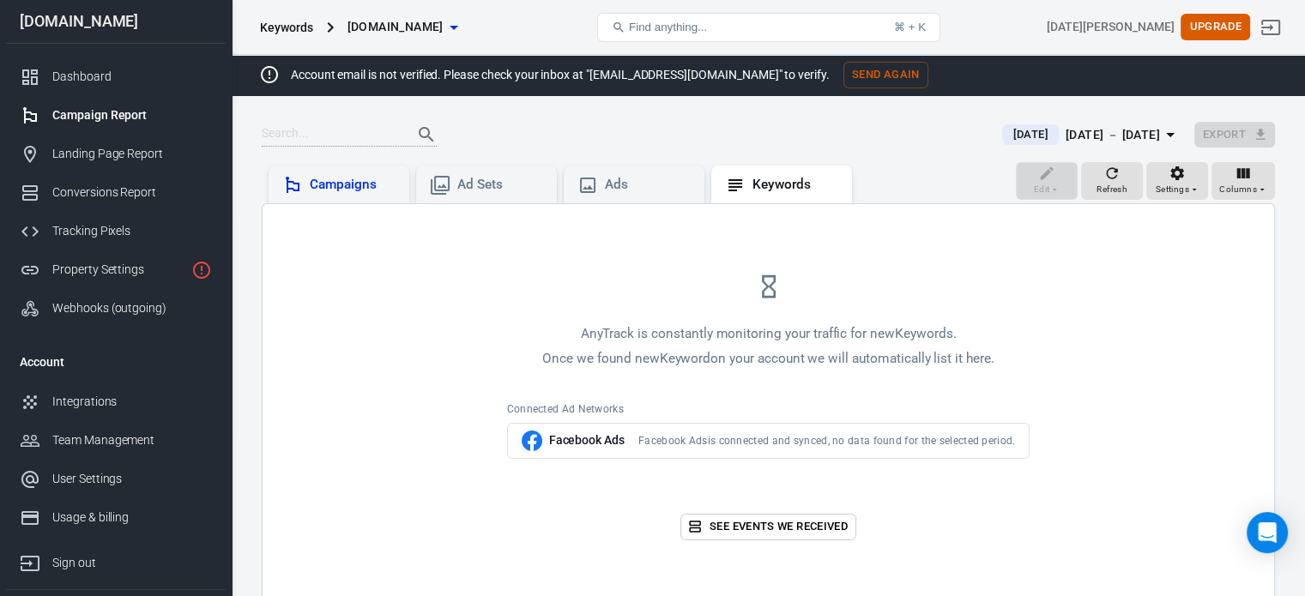
click at [352, 181] on div "Campaigns" at bounding box center [353, 185] width 86 height 18
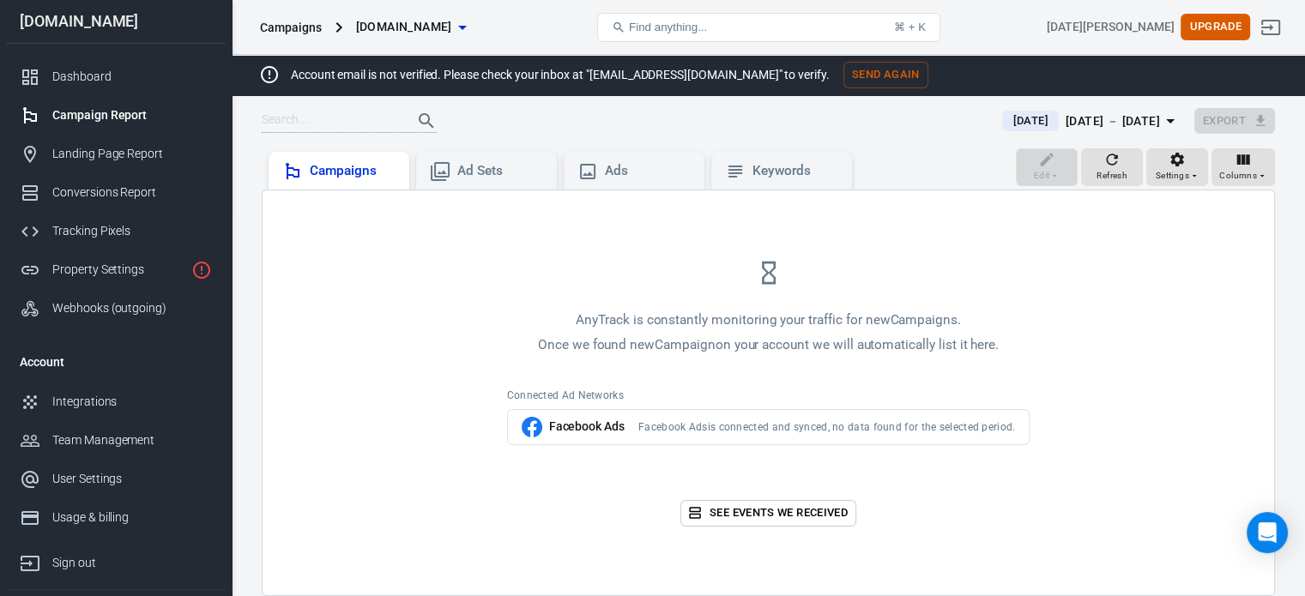
scroll to position [99, 0]
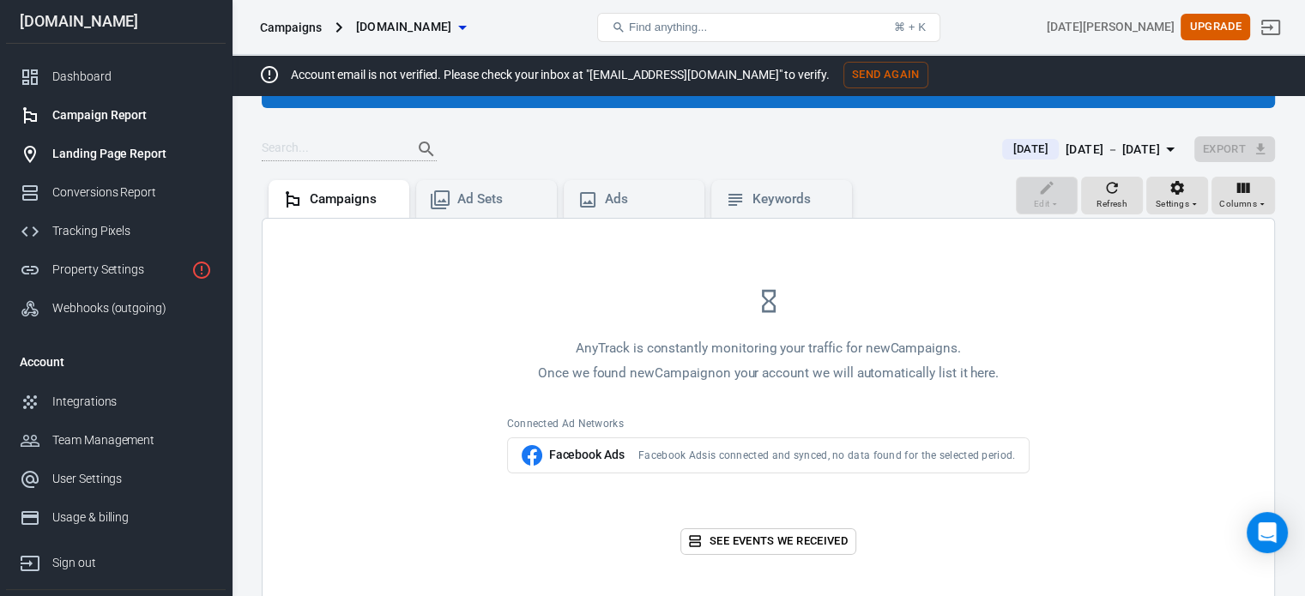
click at [82, 152] on div "Landing Page Report" at bounding box center [132, 154] width 160 height 18
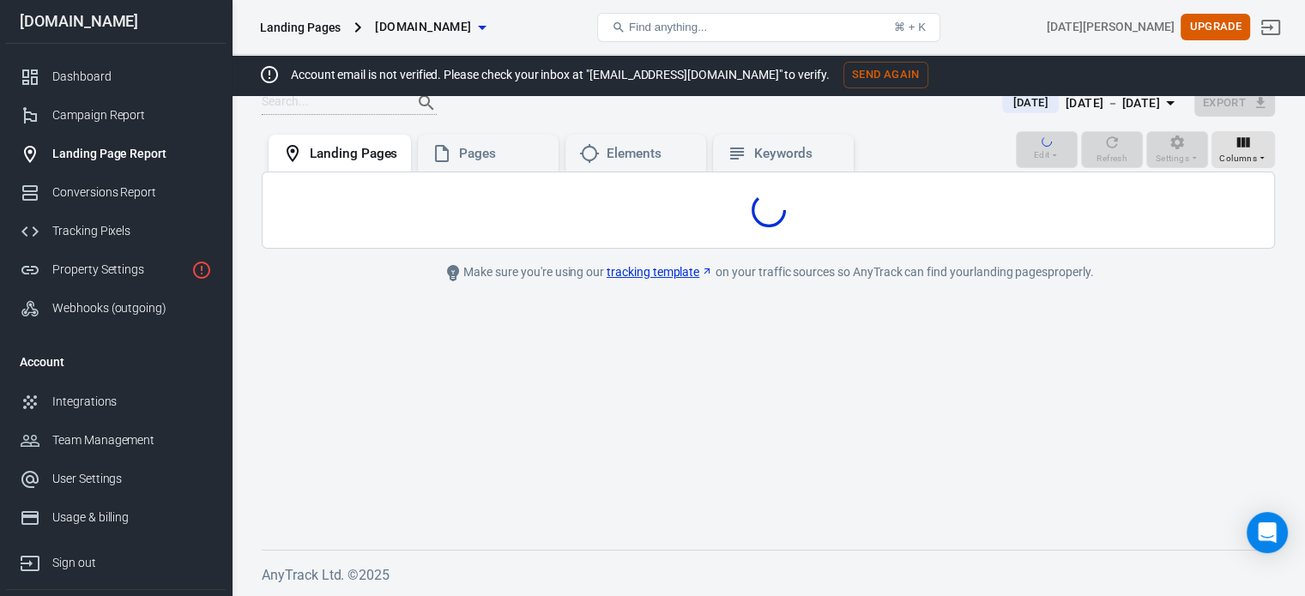
scroll to position [36, 0]
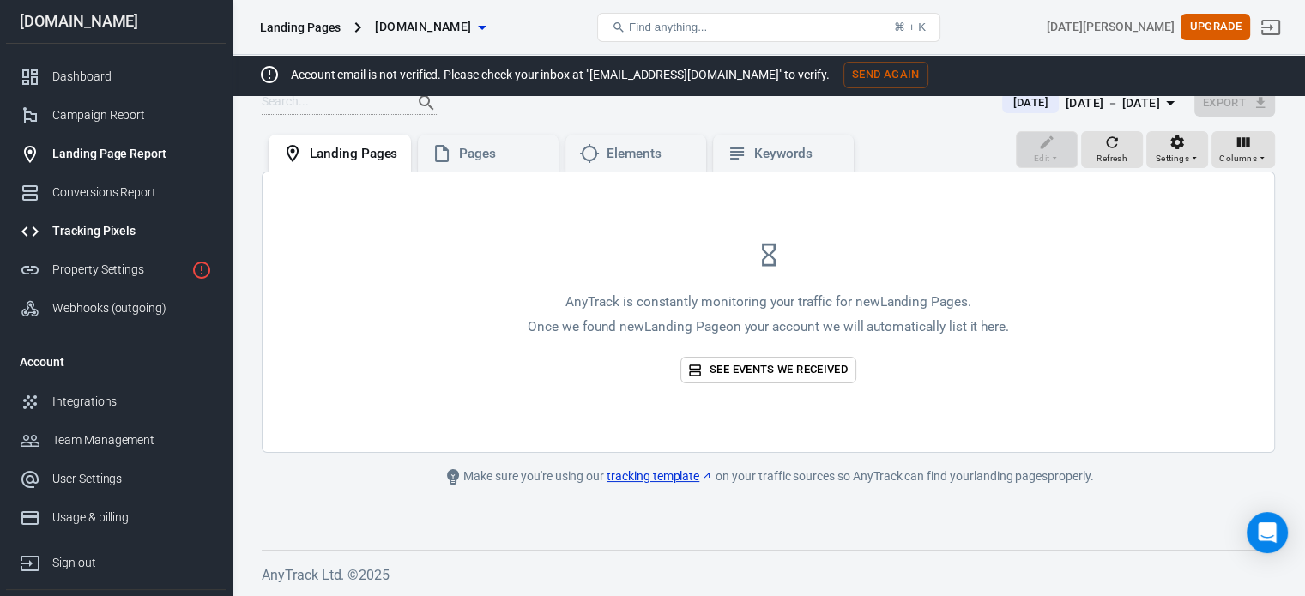
click at [87, 226] on div "Tracking Pixels" at bounding box center [132, 231] width 160 height 18
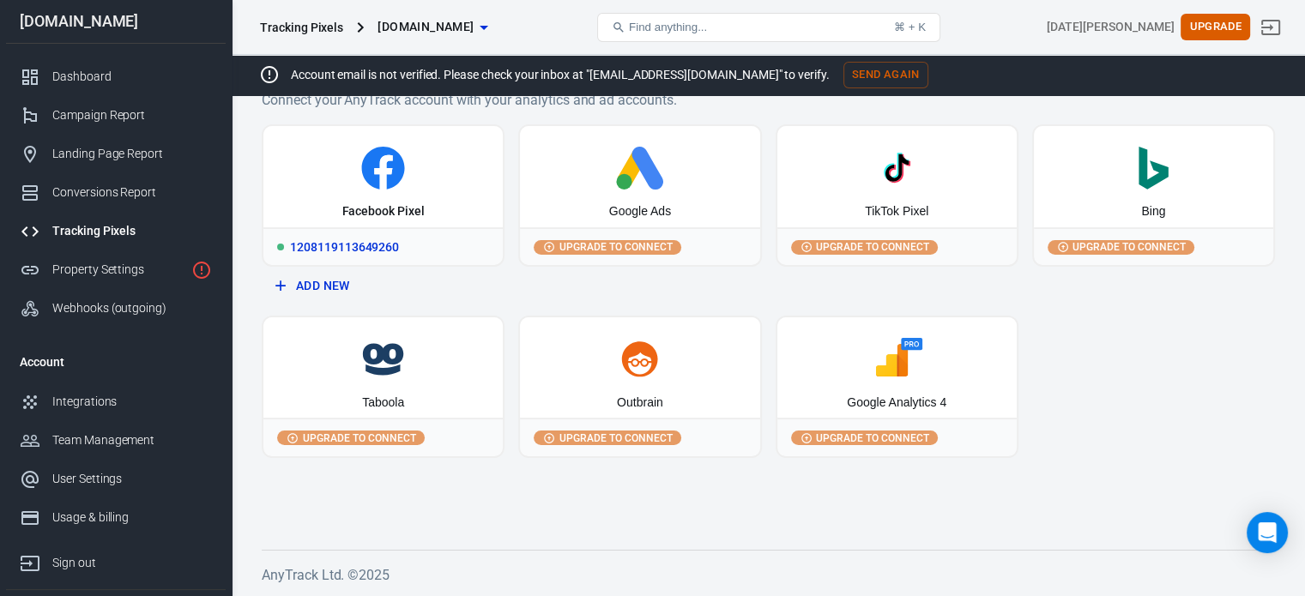
click at [347, 193] on div "Facebook Pixel" at bounding box center [382, 176] width 239 height 101
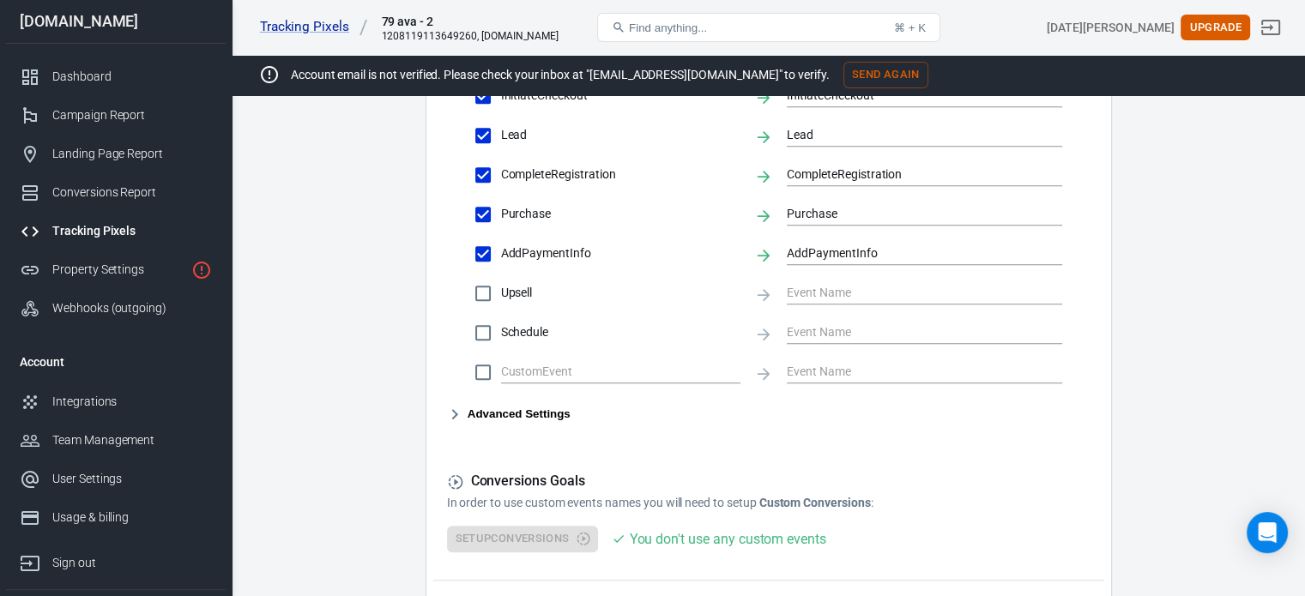
scroll to position [840, 0]
click at [577, 172] on span "CompleteRegistration" at bounding box center [620, 174] width 239 height 18
click at [501, 172] on input "CompleteRegistration" at bounding box center [483, 174] width 36 height 36
checkbox input "false"
click at [493, 179] on input "CompleteRegistration" at bounding box center [483, 174] width 36 height 36
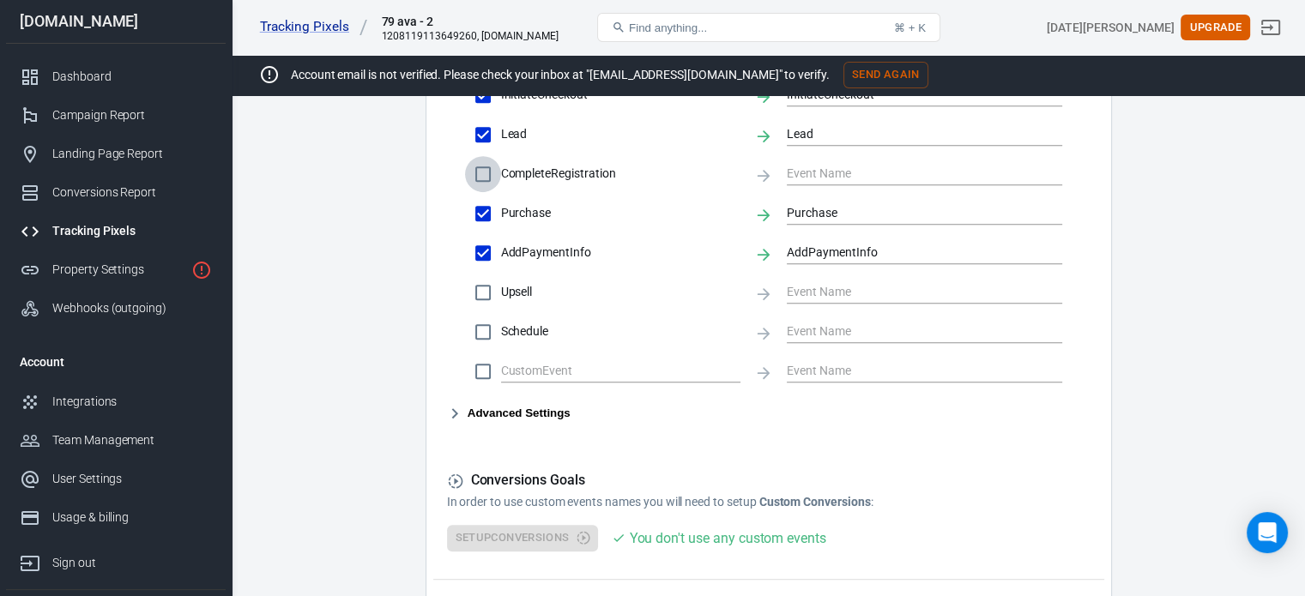
checkbox input "true"
type input "CompleteRegistration"
click at [482, 201] on input "Purchase" at bounding box center [483, 214] width 36 height 36
checkbox input "false"
click at [482, 243] on input "AddPaymentInfo" at bounding box center [483, 253] width 36 height 36
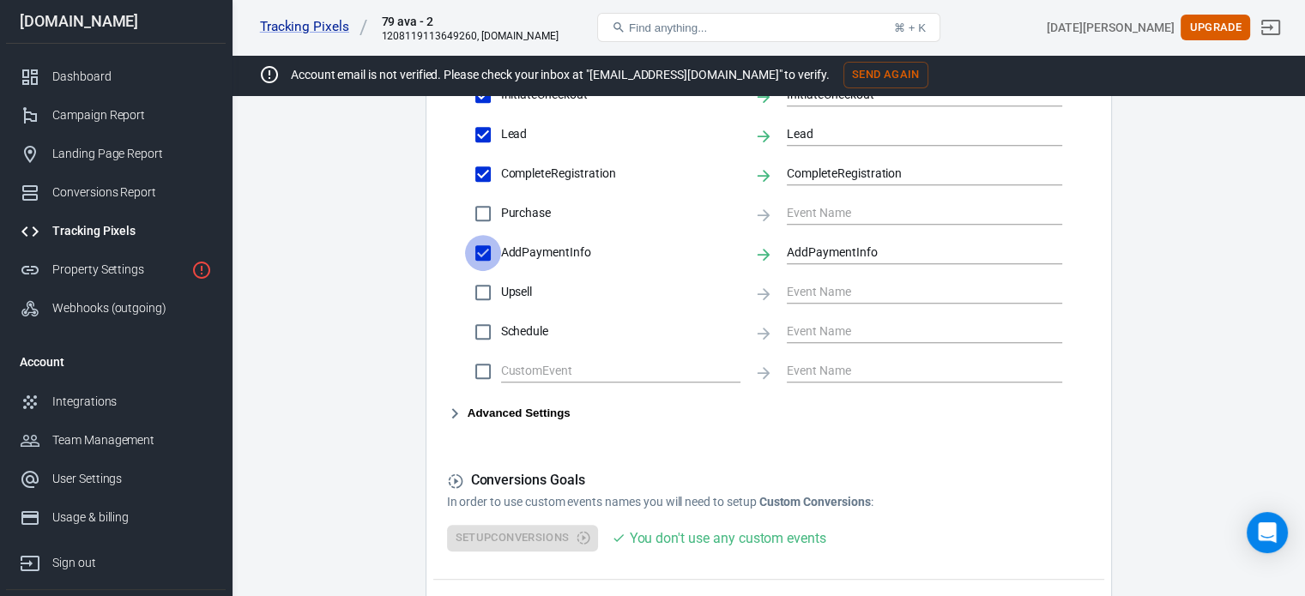
checkbox input "false"
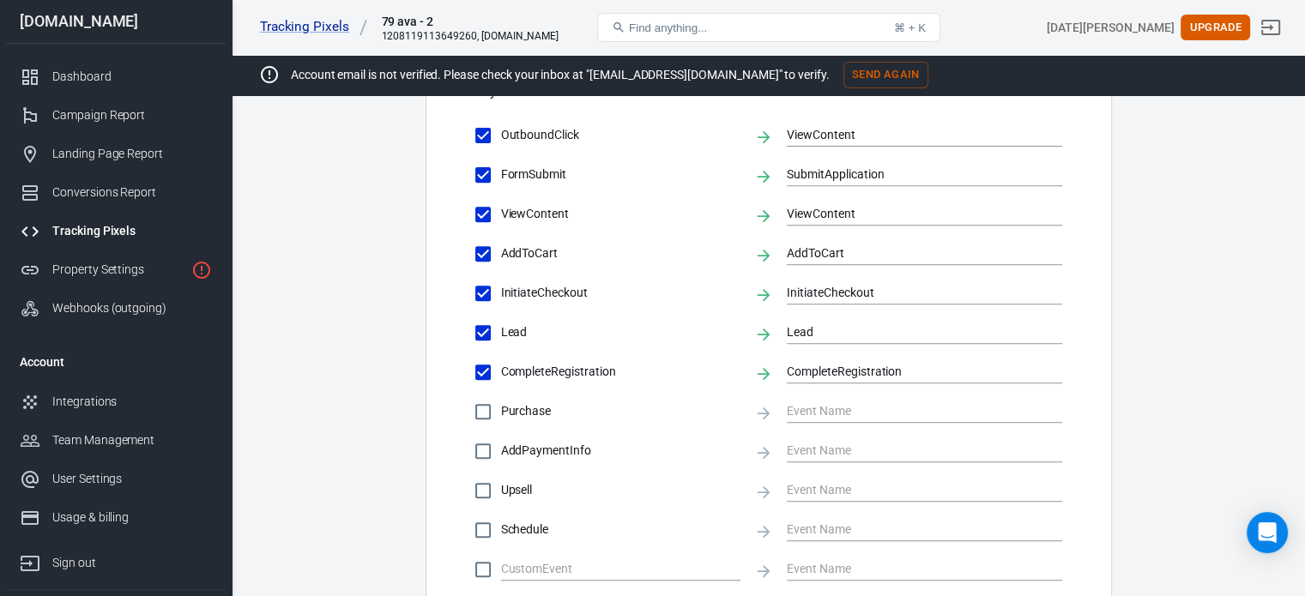
scroll to position [640, 0]
click at [486, 285] on input "InitiateCheckout" at bounding box center [483, 295] width 36 height 36
checkbox input "false"
drag, startPoint x: 485, startPoint y: 256, endPoint x: 479, endPoint y: 207, distance: 50.1
click at [479, 207] on div "OutboundClick ViewContent FormSubmit SubmitApplication ViewContent ViewContent …" at bounding box center [768, 354] width 643 height 470
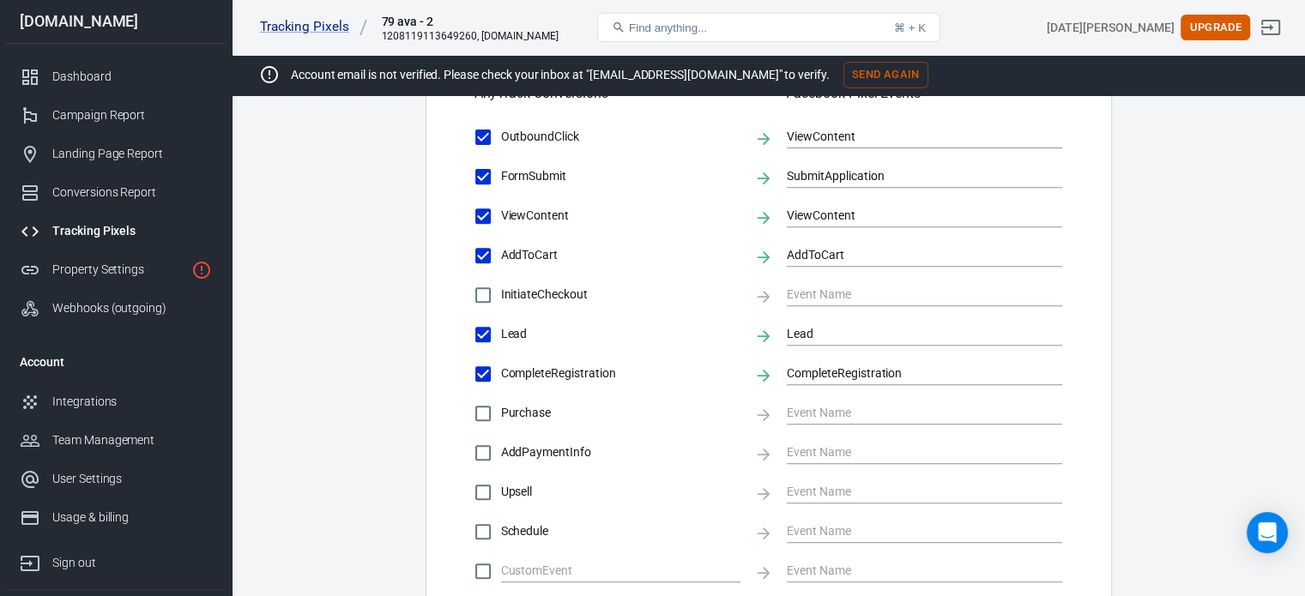
click at [479, 207] on input "ViewContent" at bounding box center [483, 216] width 36 height 36
checkbox input "false"
click at [475, 255] on input "AddToCart" at bounding box center [483, 256] width 36 height 36
checkbox input "false"
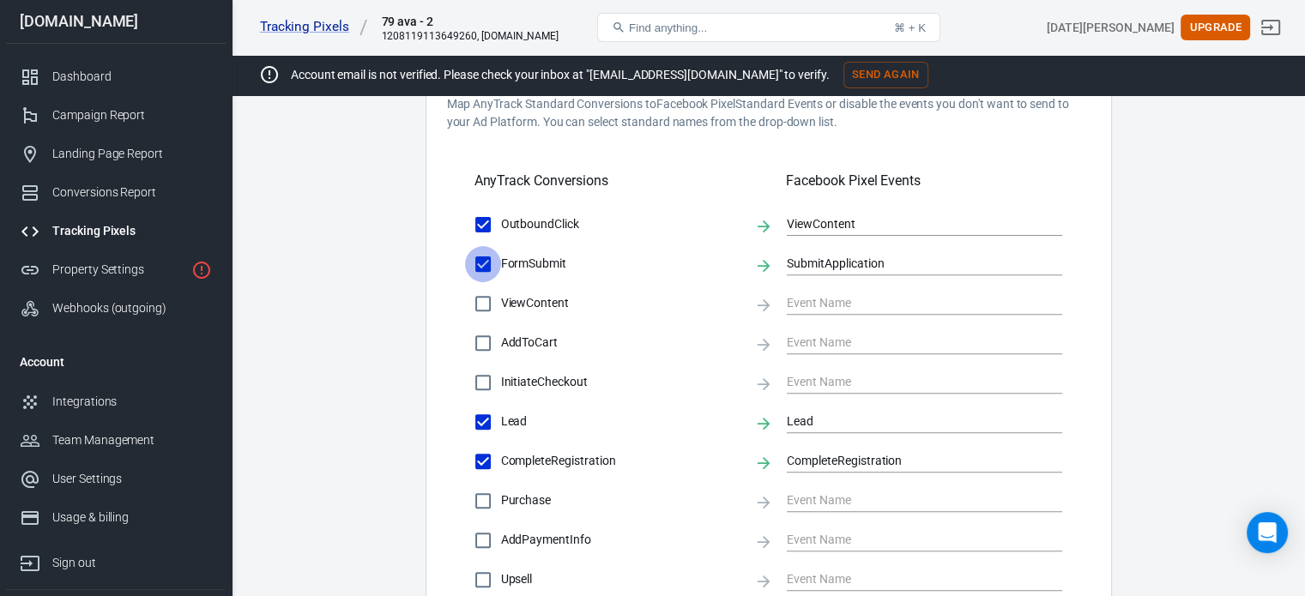
click at [475, 255] on input "FormSubmit" at bounding box center [483, 264] width 36 height 36
checkbox input "false"
click at [480, 225] on input "OutboundClick" at bounding box center [483, 225] width 36 height 36
checkbox input "false"
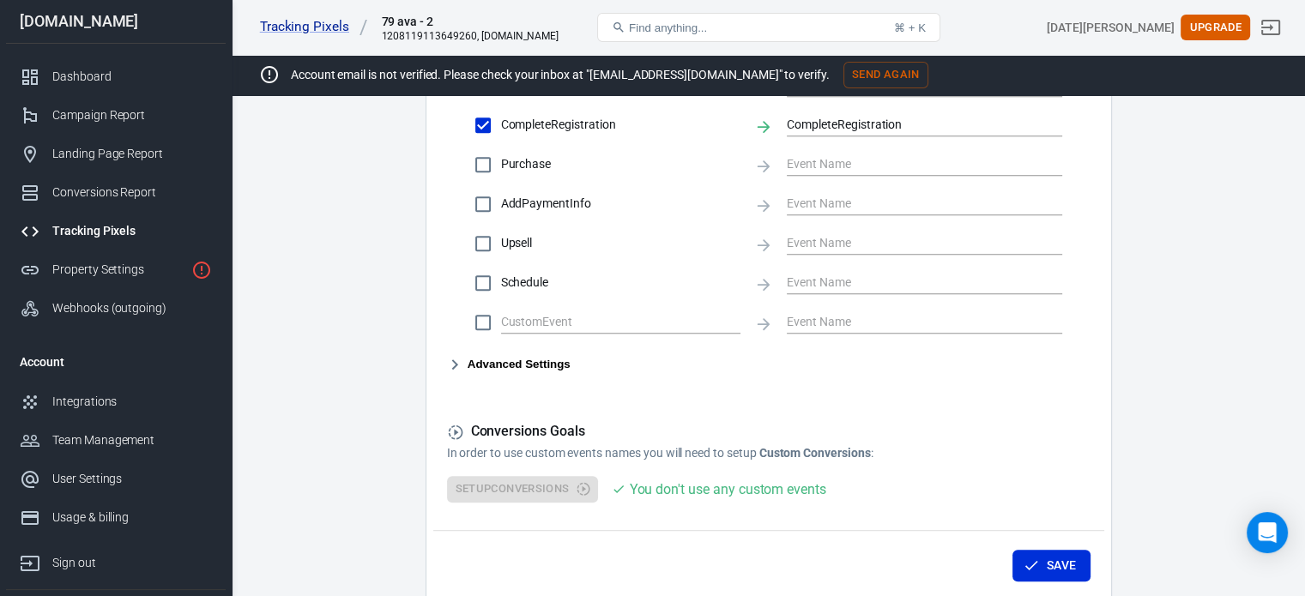
scroll to position [962, 0]
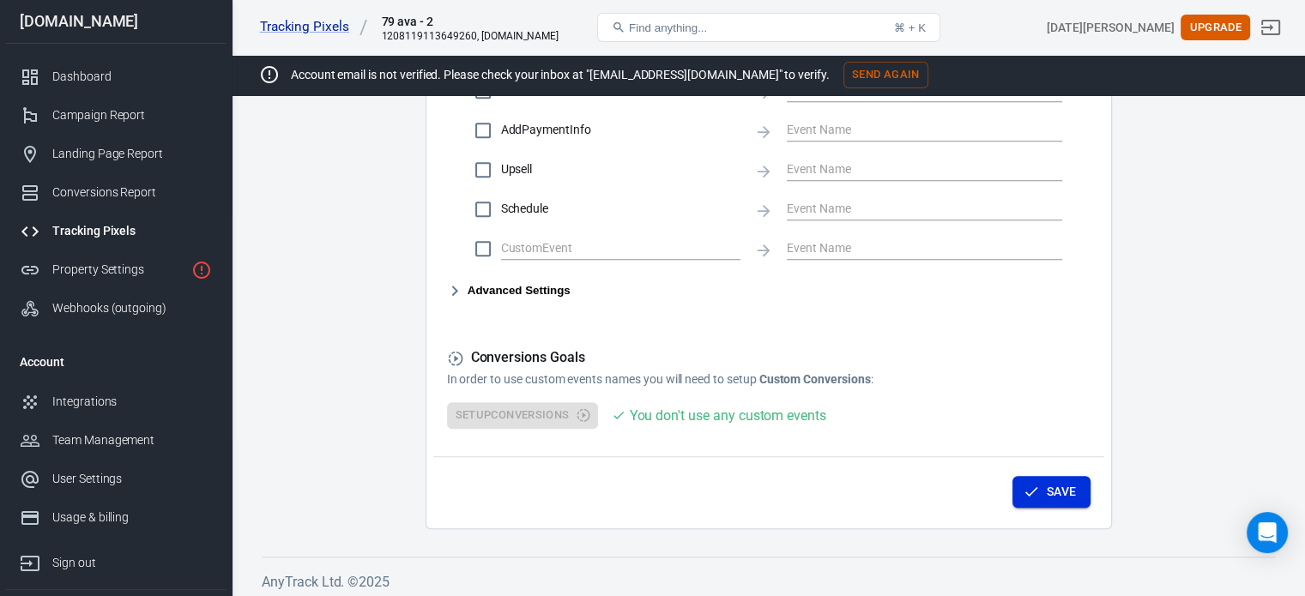
drag, startPoint x: 1070, startPoint y: 507, endPoint x: 1069, endPoint y: 484, distance: 23.2
click at [1069, 484] on div "Save" at bounding box center [768, 488] width 671 height 65
click at [1069, 484] on button "Save" at bounding box center [1051, 492] width 78 height 32
click at [1051, 490] on button "Save" at bounding box center [1051, 492] width 78 height 32
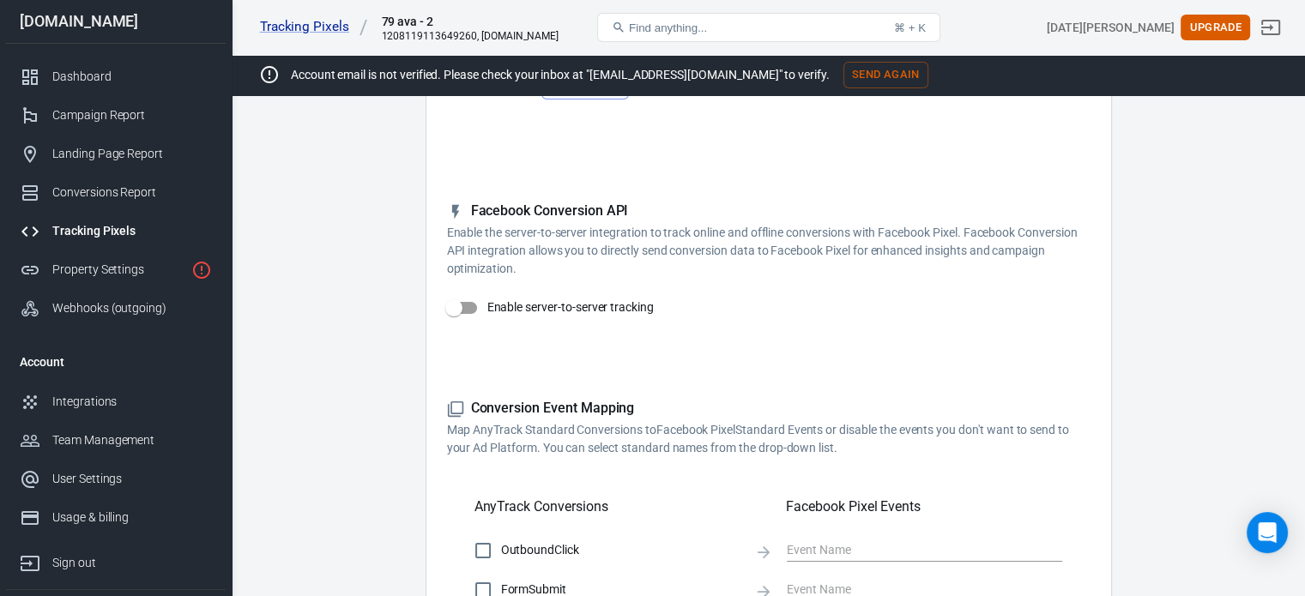
scroll to position [225, 0]
click at [464, 311] on input "Enable server-to-server tracking" at bounding box center [454, 309] width 98 height 33
checkbox input "false"
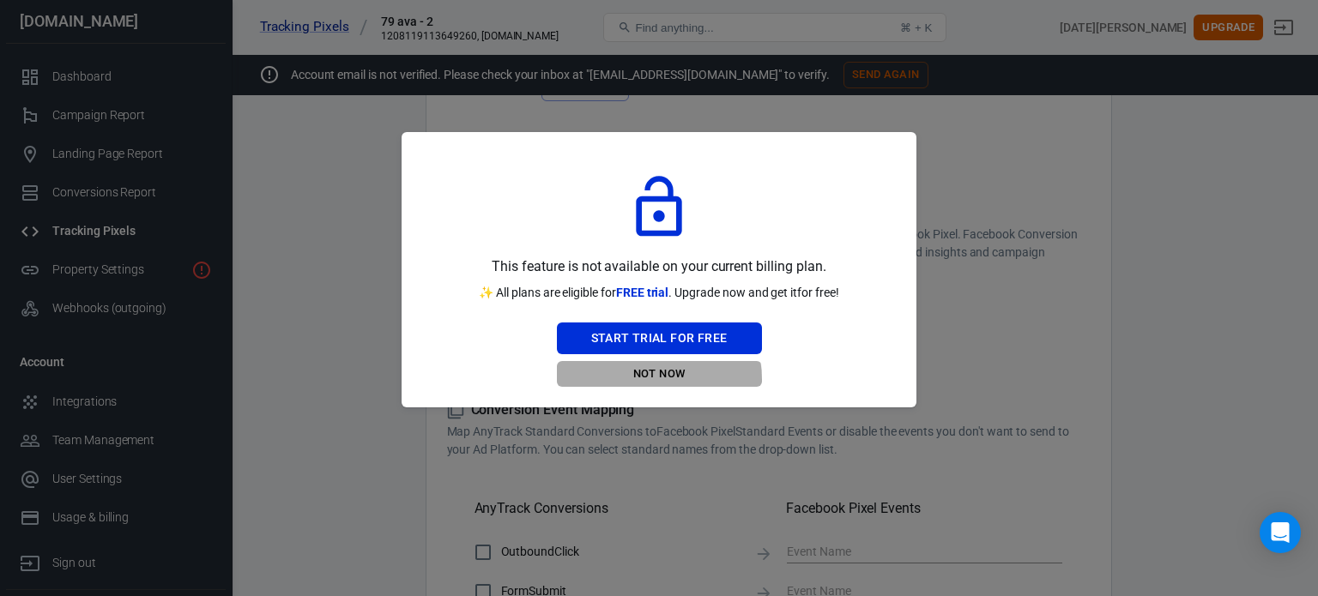
click at [646, 380] on button "Not Now" at bounding box center [659, 374] width 205 height 27
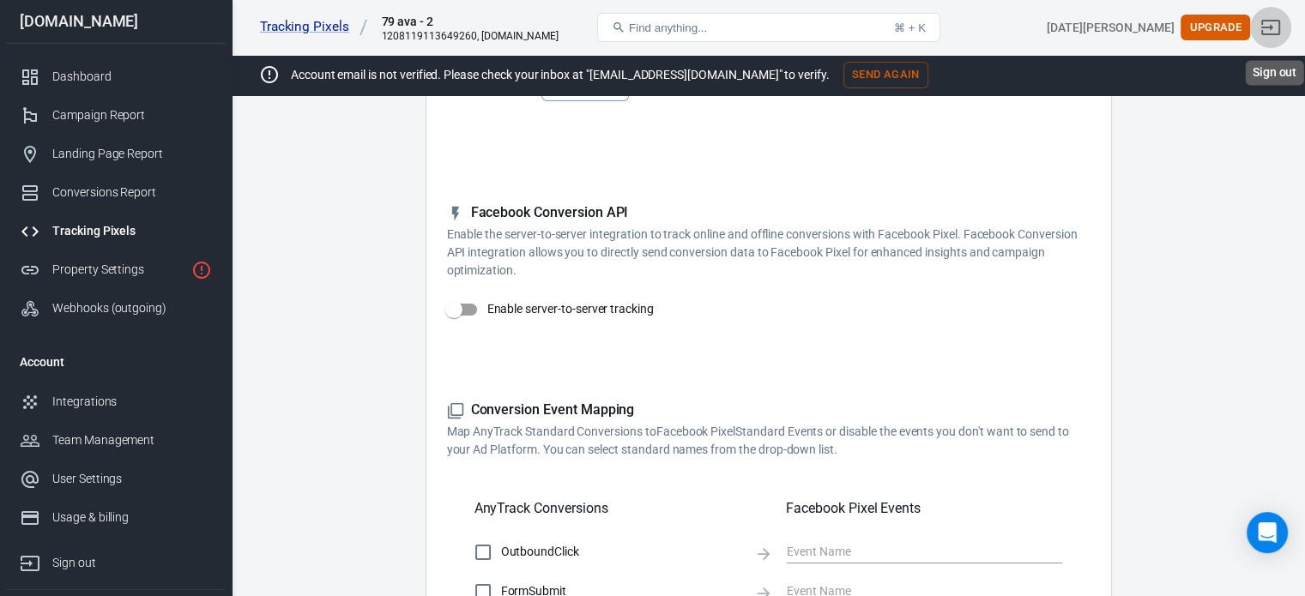
click at [1273, 23] on icon "Sign out" at bounding box center [1270, 27] width 21 height 21
